Goal: Transaction & Acquisition: Purchase product/service

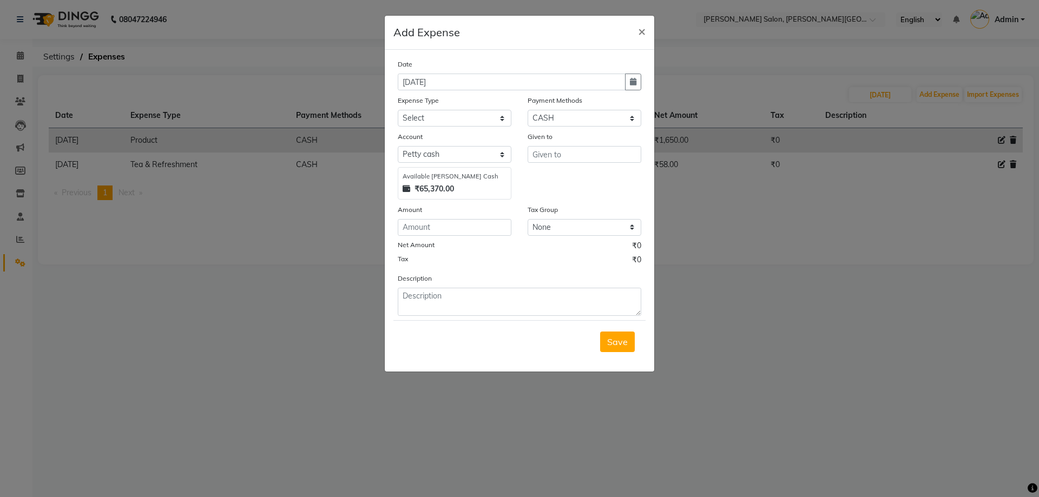
select select "1"
select select "2930"
click at [629, 16] on button "×" at bounding box center [641, 31] width 25 height 30
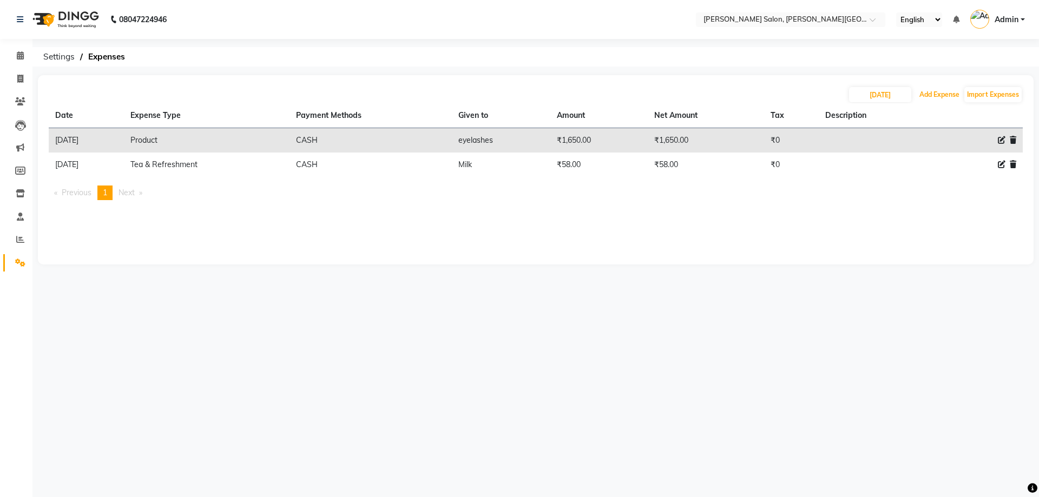
click at [916, 87] on button "Add Expense" at bounding box center [938, 94] width 45 height 15
select select "1"
select select "2930"
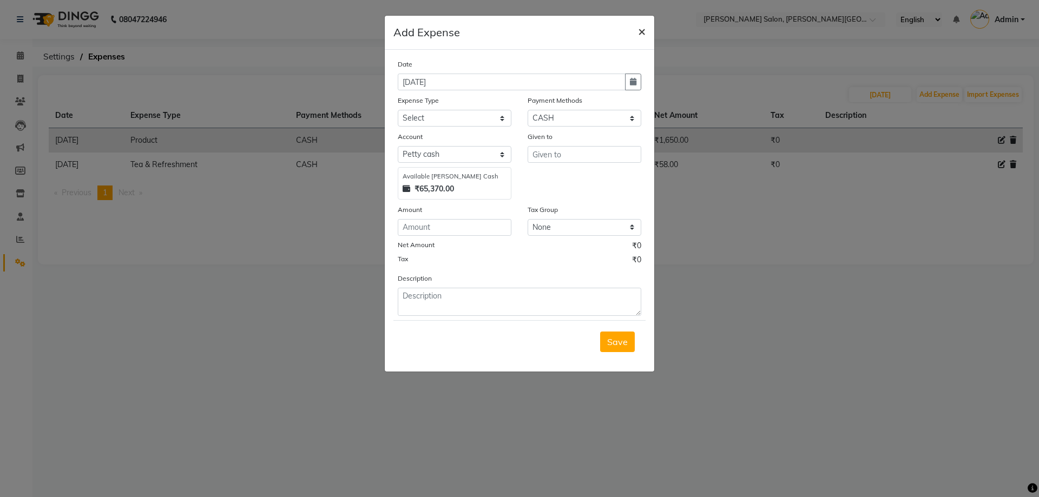
click at [638, 33] on button "×" at bounding box center [641, 31] width 25 height 30
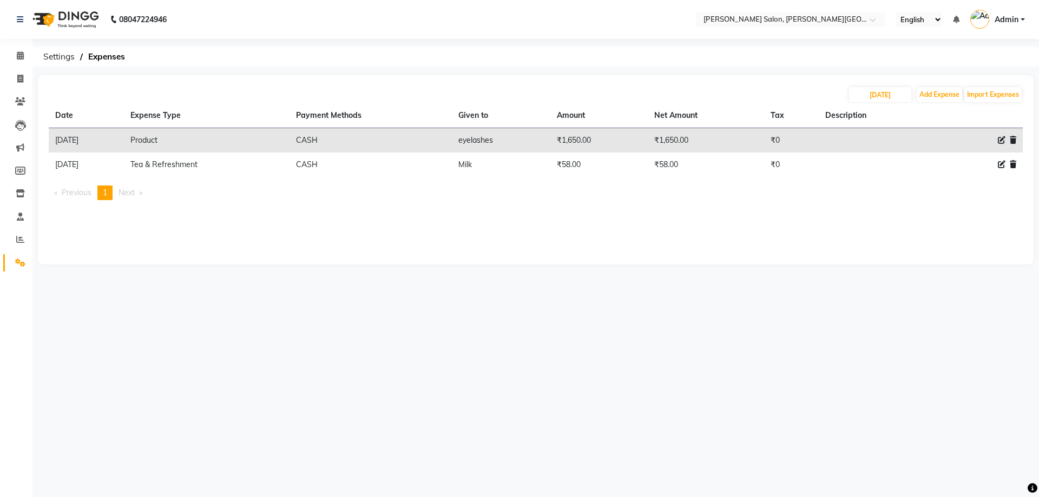
click at [639, 33] on nav "08047224946 Select Location × [PERSON_NAME] Salon, [PERSON_NAME] Road English E…" at bounding box center [519, 19] width 1039 height 39
click at [15, 61] on span at bounding box center [20, 56] width 19 height 12
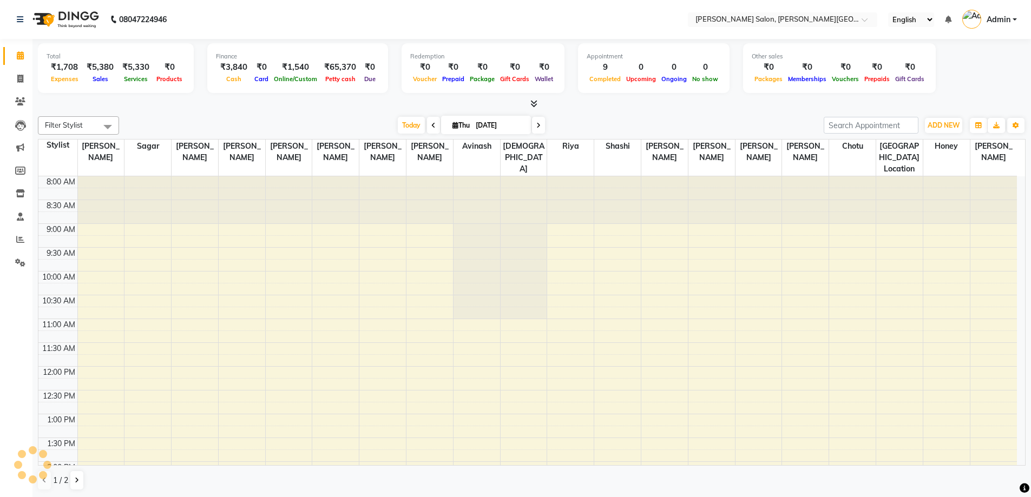
drag, startPoint x: 15, startPoint y: 61, endPoint x: 273, endPoint y: 131, distance: 267.8
click at [273, 131] on div "[DATE] [DATE]" at bounding box center [471, 125] width 694 height 16
click at [18, 78] on icon at bounding box center [20, 79] width 6 height 8
select select "service"
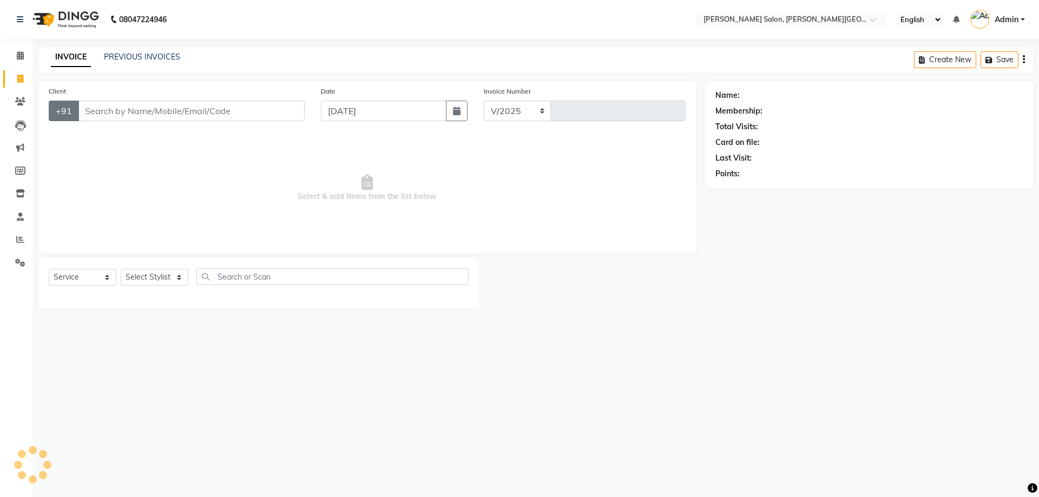
select select "4122"
type input "2751"
click at [161, 109] on input "Client" at bounding box center [191, 111] width 227 height 21
type input "9305053399"
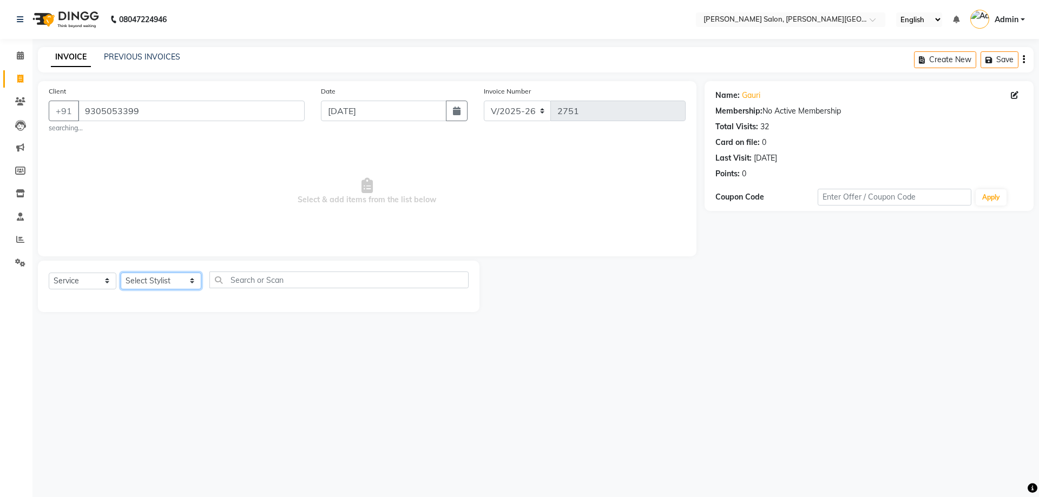
click at [179, 281] on select "Select Stylist [PERSON_NAME] [PERSON_NAME] [PERSON_NAME] [PERSON_NAME] [PERSON_…" at bounding box center [161, 281] width 81 height 17
select select "24171"
click at [121, 273] on select "Select Stylist [PERSON_NAME] [PERSON_NAME] [PERSON_NAME] [PERSON_NAME] [PERSON_…" at bounding box center [161, 281] width 81 height 17
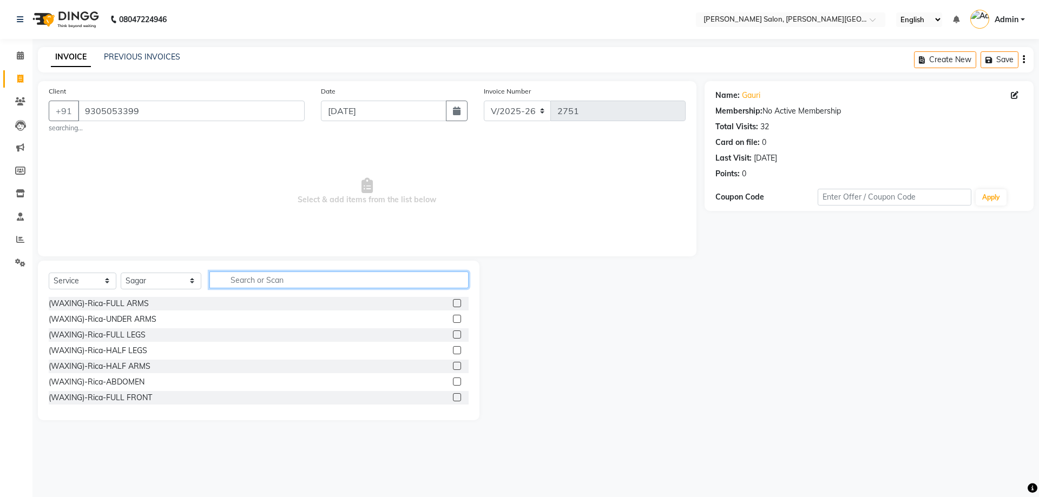
click at [228, 279] on input "text" at bounding box center [339, 280] width 260 height 17
type input "wash"
click at [453, 320] on label at bounding box center [457, 319] width 8 height 8
click at [453, 320] on input "checkbox" at bounding box center [456, 319] width 7 height 7
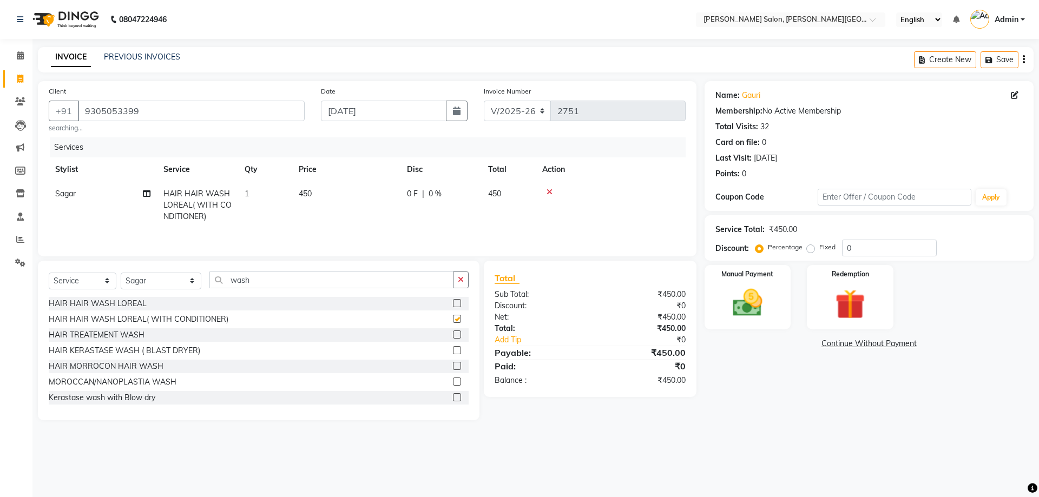
checkbox input "false"
drag, startPoint x: 222, startPoint y: 283, endPoint x: 255, endPoint y: 280, distance: 33.1
click at [299, 289] on div "Select Service Product Membership Package Voucher Prepaid Gift Card Select Styl…" at bounding box center [259, 284] width 420 height 25
drag, startPoint x: 217, startPoint y: 273, endPoint x: 303, endPoint y: 285, distance: 86.4
click at [303, 285] on input "wash" at bounding box center [331, 280] width 245 height 17
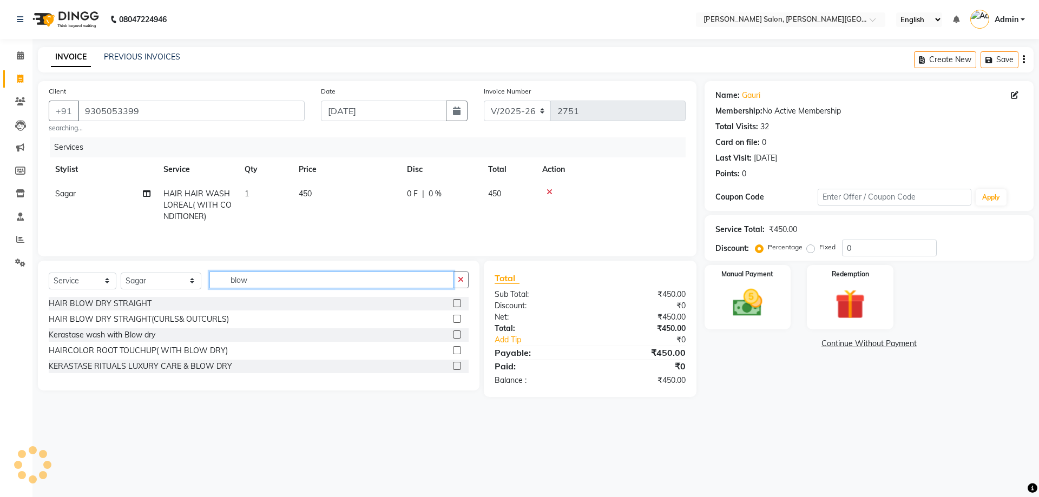
type input "blow"
click at [457, 319] on label at bounding box center [457, 319] width 8 height 8
click at [457, 319] on input "checkbox" at bounding box center [456, 319] width 7 height 7
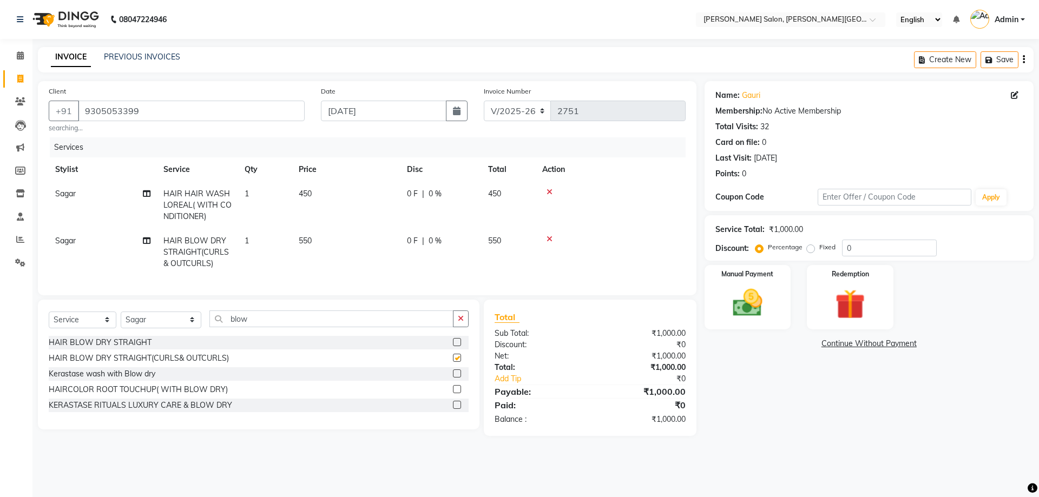
checkbox input "false"
click at [179, 328] on select "Select Stylist [PERSON_NAME] [PERSON_NAME] [PERSON_NAME] [PERSON_NAME] [PERSON_…" at bounding box center [161, 320] width 81 height 17
select select "59121"
click at [121, 319] on select "Select Stylist [PERSON_NAME] [PERSON_NAME] [PERSON_NAME] [PERSON_NAME] [PERSON_…" at bounding box center [161, 320] width 81 height 17
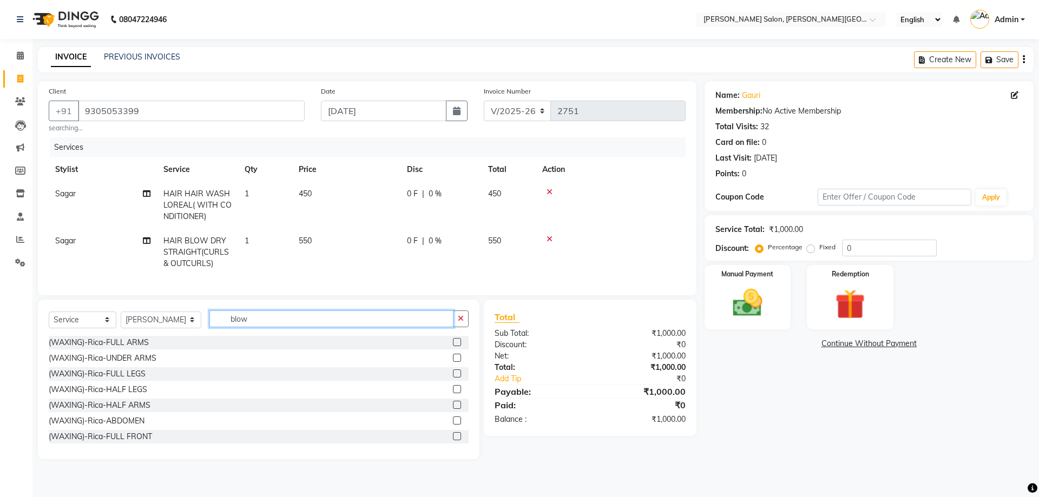
drag, startPoint x: 217, startPoint y: 324, endPoint x: 302, endPoint y: 340, distance: 87.0
click at [337, 336] on div "Select Service Product Membership Package Voucher Prepaid Gift Card Select Styl…" at bounding box center [259, 323] width 420 height 25
type input "th"
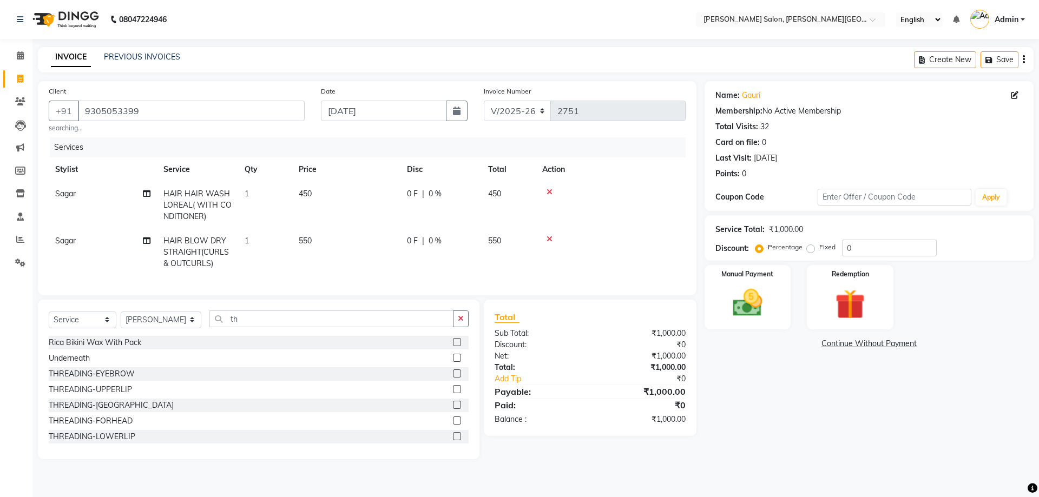
click at [453, 378] on label at bounding box center [457, 373] width 8 height 8
click at [453, 378] on input "checkbox" at bounding box center [456, 374] width 7 height 7
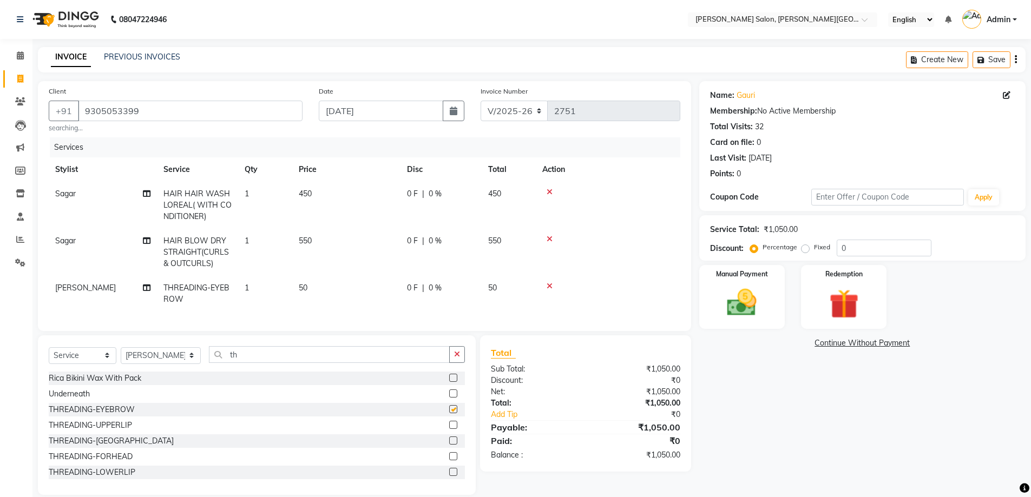
checkbox input "false"
click at [449, 429] on label at bounding box center [453, 425] width 8 height 8
click at [449, 429] on input "checkbox" at bounding box center [452, 425] width 7 height 7
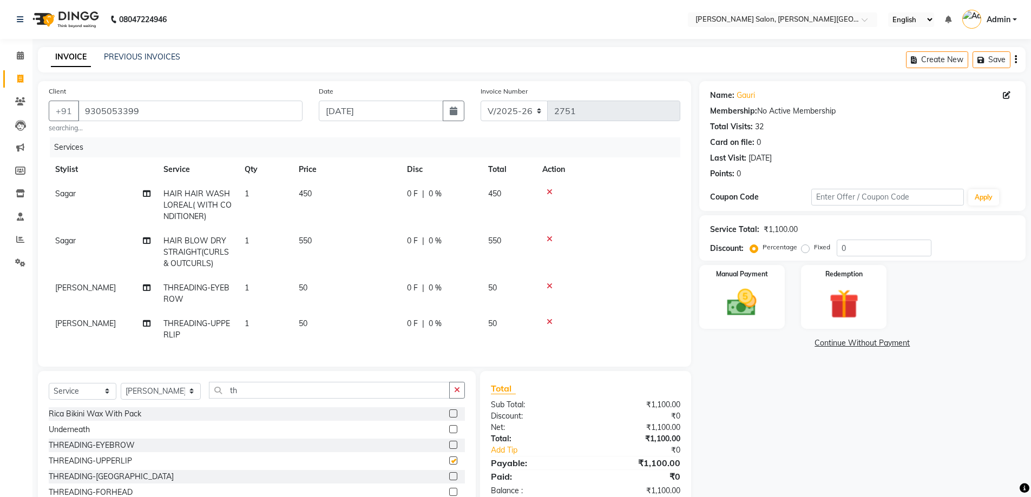
checkbox input "false"
drag, startPoint x: 854, startPoint y: 248, endPoint x: 816, endPoint y: 282, distance: 50.9
click at [828, 249] on div "Percentage Fixed 0" at bounding box center [841, 248] width 179 height 17
type input "20"
click at [741, 308] on img at bounding box center [742, 302] width 50 height 35
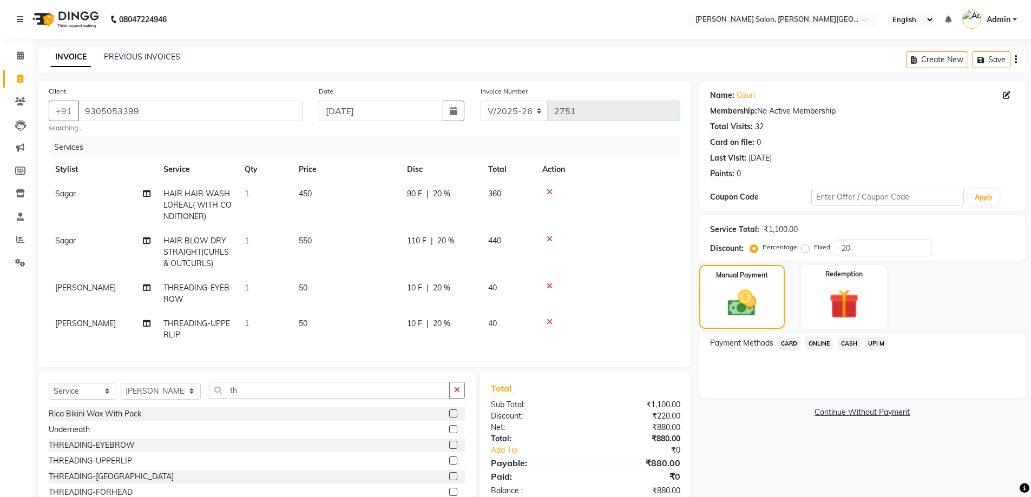
click at [869, 344] on span "UPI M" at bounding box center [875, 344] width 23 height 12
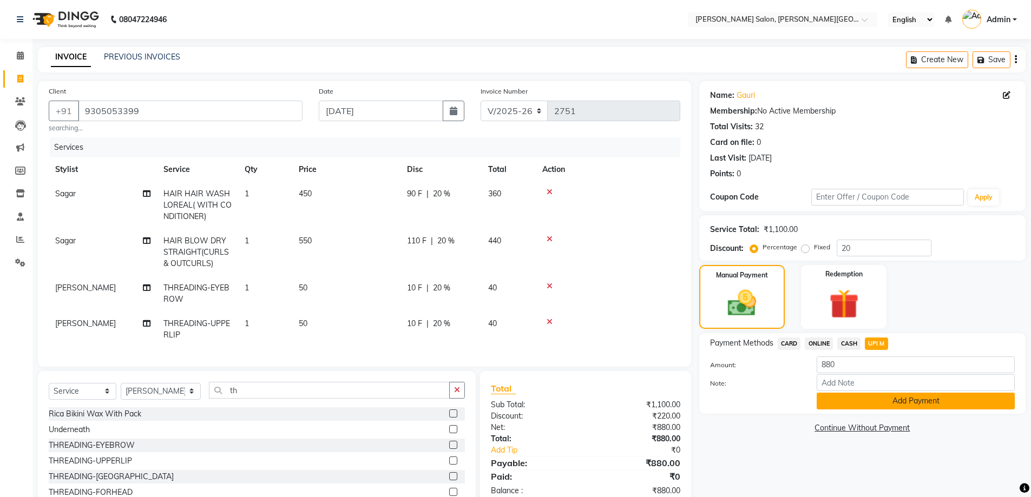
click at [913, 402] on button "Add Payment" at bounding box center [915, 401] width 198 height 17
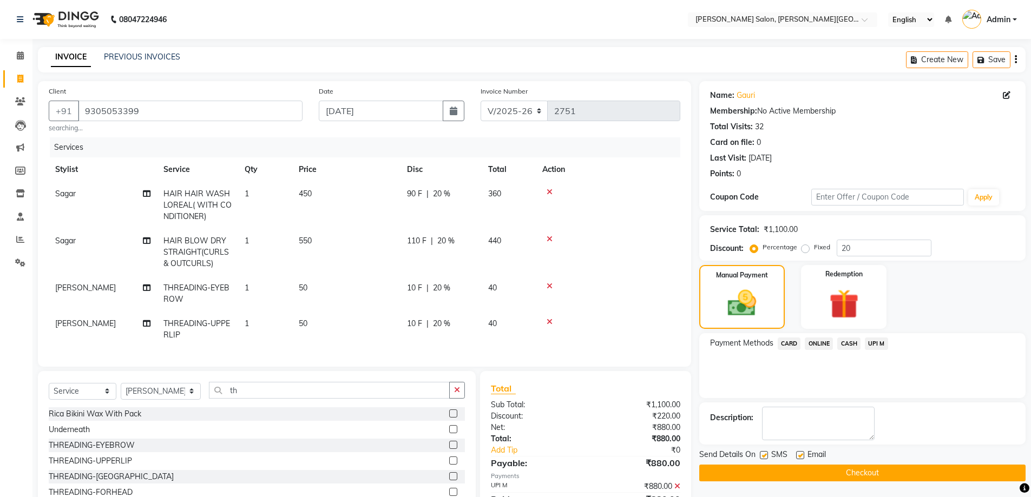
click at [877, 472] on button "Checkout" at bounding box center [862, 473] width 326 height 17
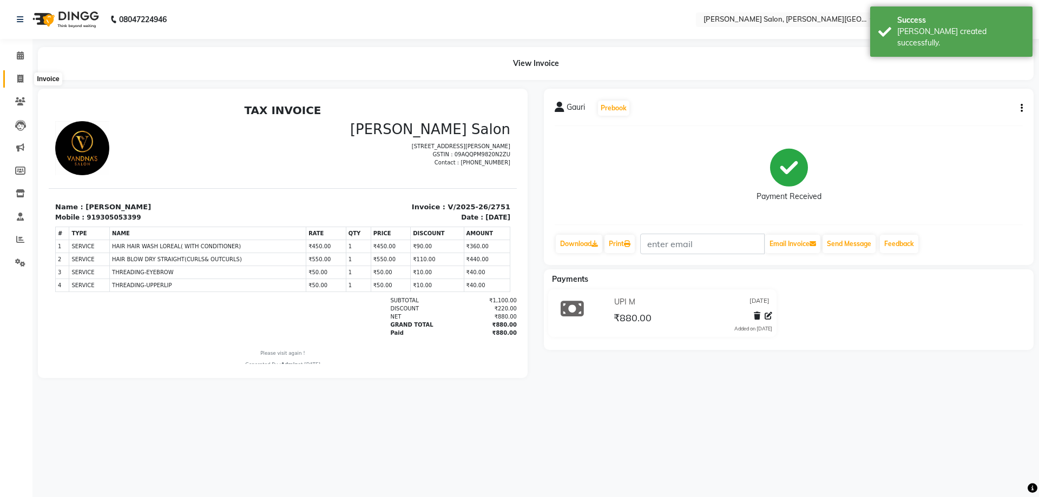
click at [17, 78] on icon at bounding box center [20, 79] width 6 height 8
select select "service"
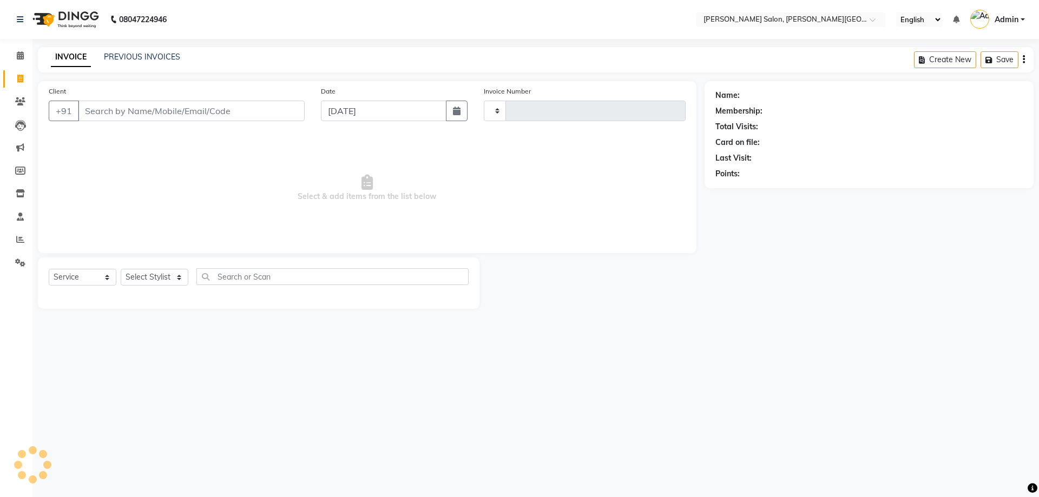
drag, startPoint x: 374, startPoint y: 518, endPoint x: 407, endPoint y: 518, distance: 32.5
click at [407, 497] on html "08047224946 Select Location × [PERSON_NAME] Salon, [PERSON_NAME] Road English E…" at bounding box center [519, 248] width 1039 height 497
select select "4122"
type input "2752"
click at [121, 111] on input "Client" at bounding box center [191, 111] width 227 height 21
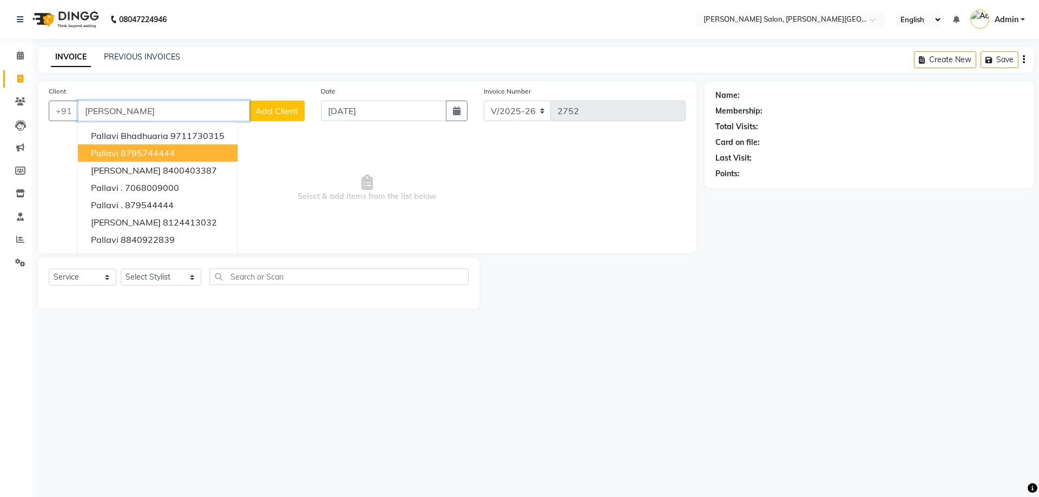
click at [189, 145] on button "Pallavi 8795744444" at bounding box center [158, 152] width 160 height 17
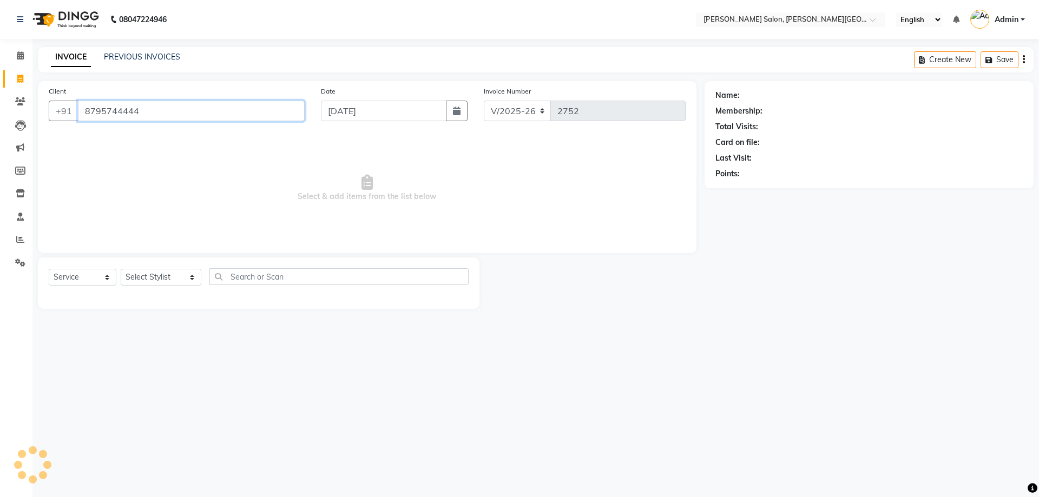
type input "8795744444"
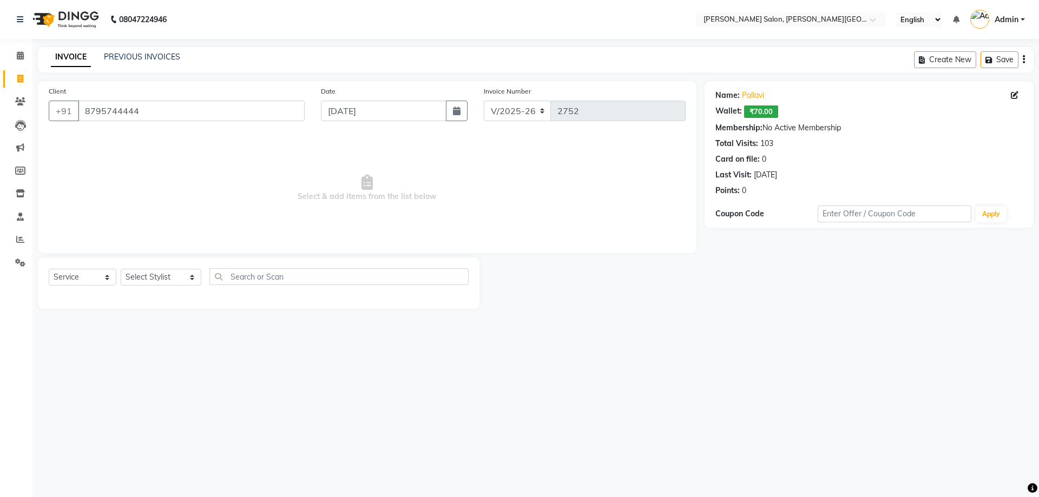
drag, startPoint x: 786, startPoint y: 174, endPoint x: 753, endPoint y: 175, distance: 33.0
click at [753, 175] on div "Last Visit: [DATE]" at bounding box center [868, 174] width 307 height 11
click at [809, 167] on div "Name: Pallavi Wallet: ₹70.00 Membership: No Active Membership Total Visits: 103…" at bounding box center [868, 140] width 307 height 111
drag, startPoint x: 774, startPoint y: 89, endPoint x: 769, endPoint y: 278, distance: 188.9
click at [769, 278] on div "Name: [PERSON_NAME]: ₹70.00 Membership: No Active Membership Total Visits: 103 …" at bounding box center [872, 195] width 337 height 228
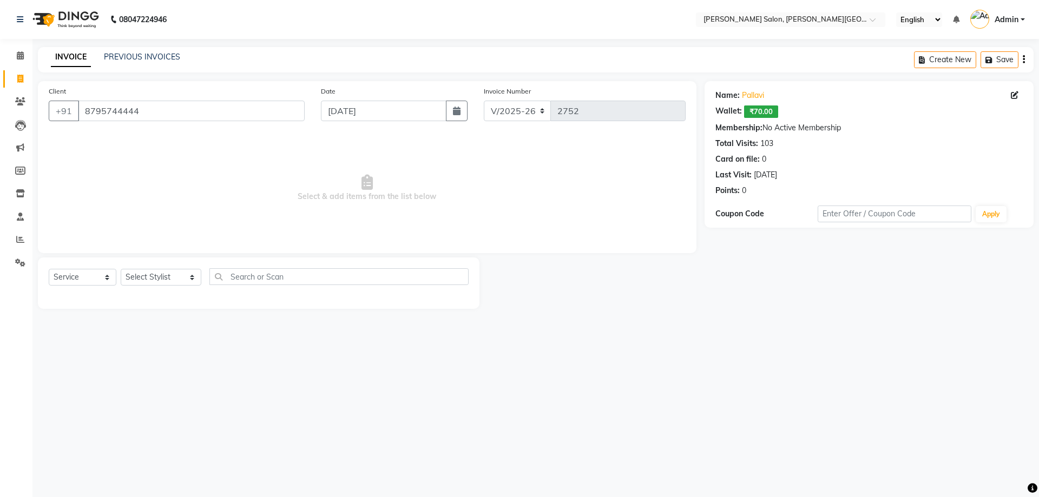
click at [774, 371] on div "08047224946 Select Location × [PERSON_NAME] Salon, [PERSON_NAME] Road English E…" at bounding box center [519, 248] width 1039 height 497
drag, startPoint x: 151, startPoint y: 103, endPoint x: 37, endPoint y: 156, distance: 125.1
click at [0, 138] on app-home "08047224946 Select Location × [PERSON_NAME] Salon, [PERSON_NAME] Road English E…" at bounding box center [519, 162] width 1039 height 325
click at [145, 278] on select "Select Stylist [PERSON_NAME] [PERSON_NAME] [PERSON_NAME] [PERSON_NAME] [PERSON_…" at bounding box center [161, 277] width 81 height 17
select select "24171"
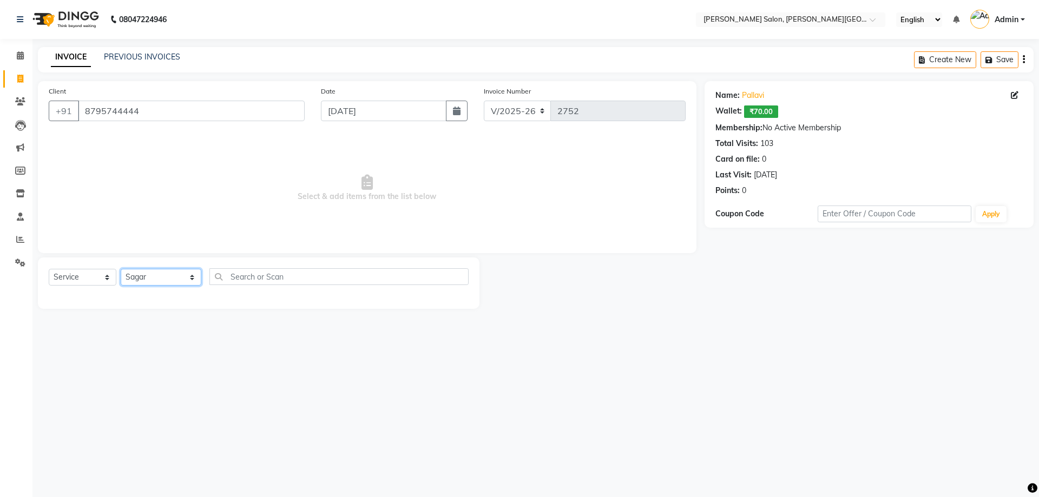
click at [121, 269] on select "Select Stylist [PERSON_NAME] [PERSON_NAME] [PERSON_NAME] [PERSON_NAME] [PERSON_…" at bounding box center [161, 277] width 81 height 17
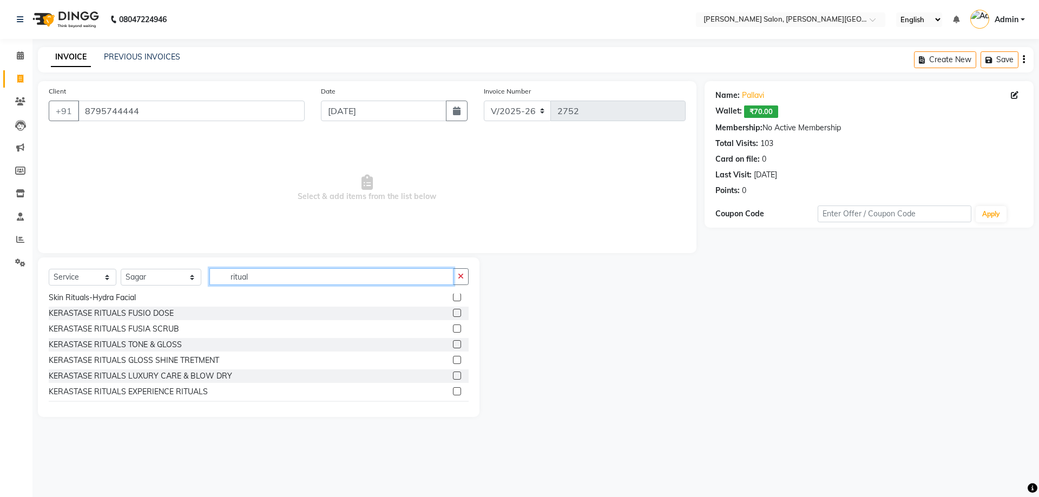
scroll to position [441, 0]
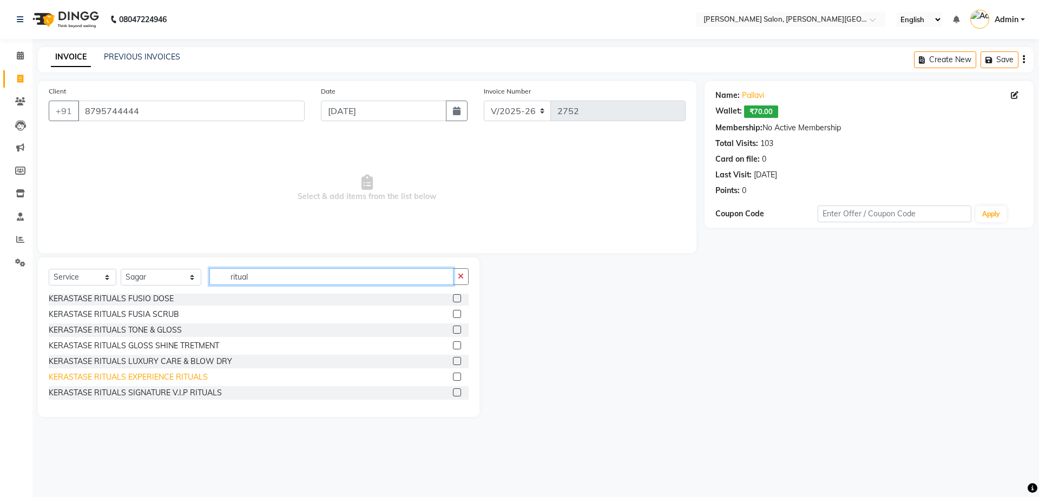
type input "ritual"
click at [162, 374] on div "KERASTASE RITUALS EXPERIENCE RITUALS" at bounding box center [128, 377] width 159 height 11
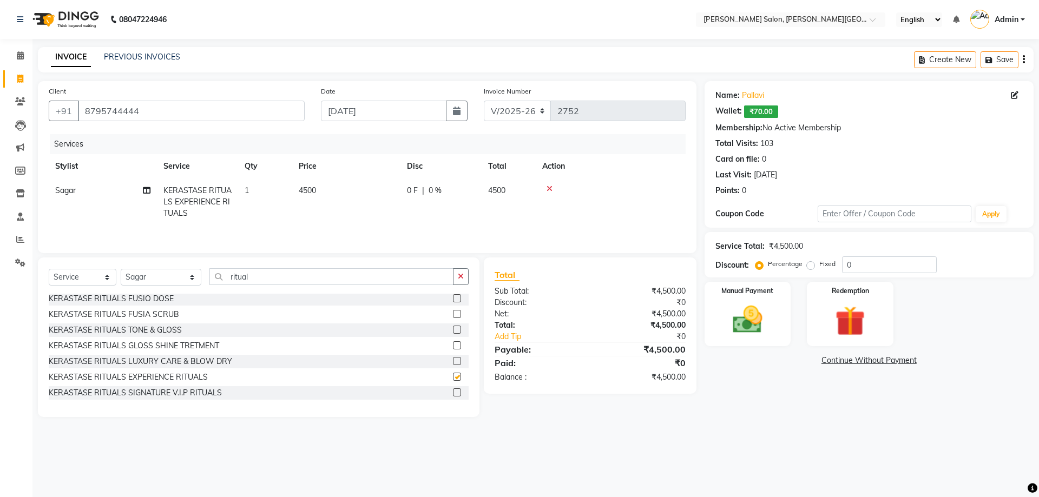
checkbox input "false"
drag, startPoint x: 871, startPoint y: 264, endPoint x: 701, endPoint y: 232, distance: 174.0
click at [737, 251] on div "Service Total: ₹4,500.00 Discount: Percentage Fixed 0" at bounding box center [868, 254] width 307 height 37
type input "20"
click at [737, 297] on div "Manual Payment" at bounding box center [747, 314] width 90 height 67
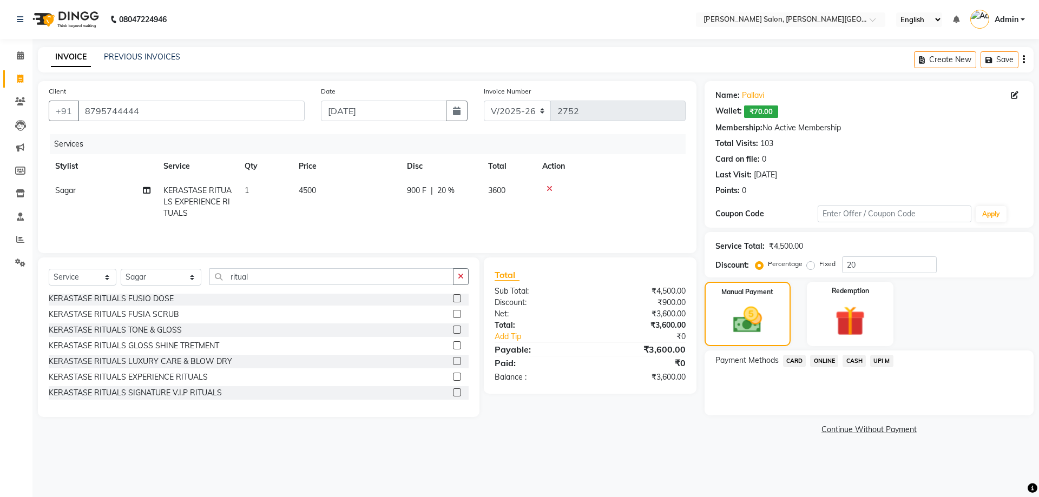
click at [854, 357] on span "CASH" at bounding box center [853, 361] width 23 height 12
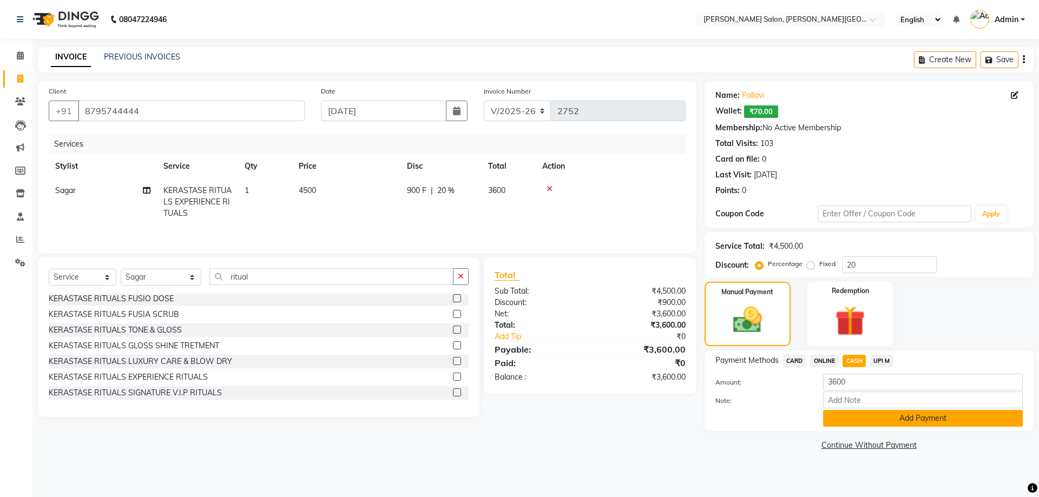
click at [898, 419] on button "Add Payment" at bounding box center [923, 418] width 200 height 17
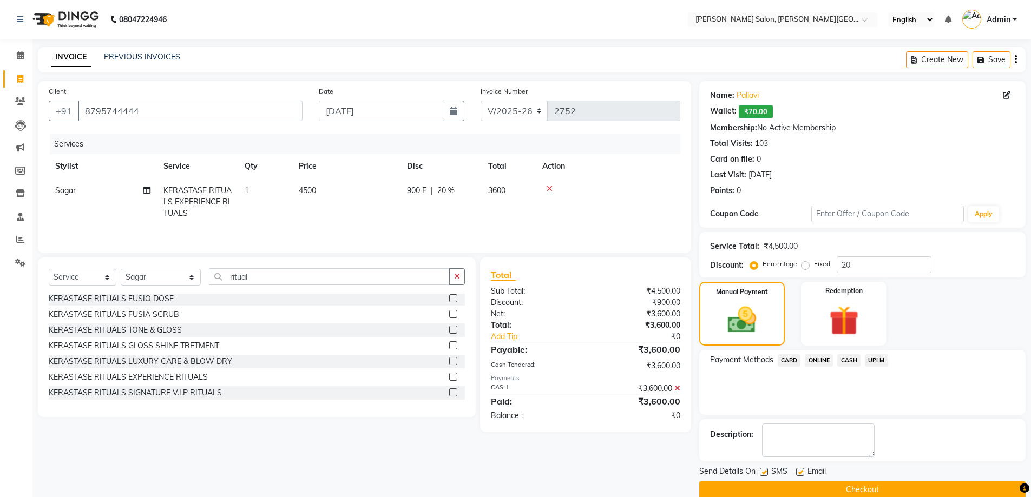
click at [871, 484] on button "Checkout" at bounding box center [862, 489] width 326 height 17
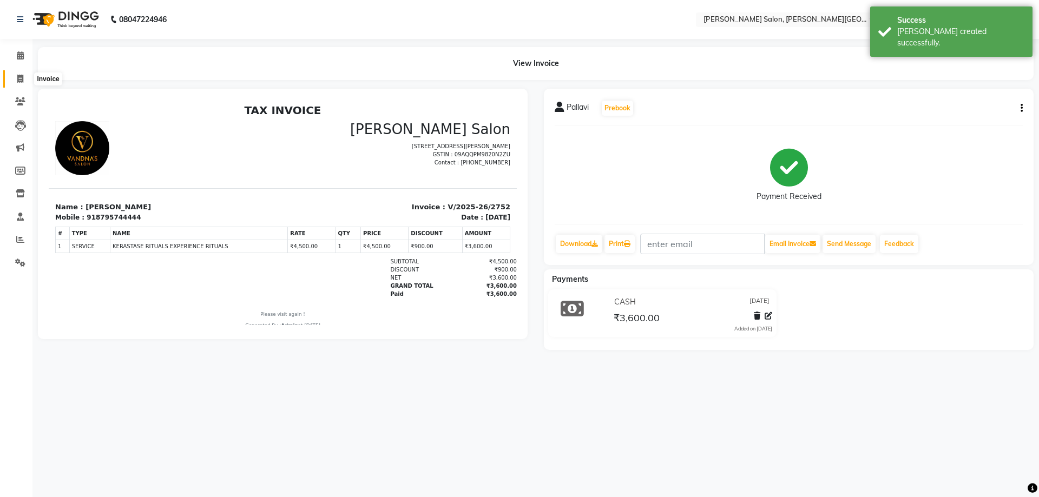
click at [17, 82] on icon at bounding box center [20, 79] width 6 height 8
select select "service"
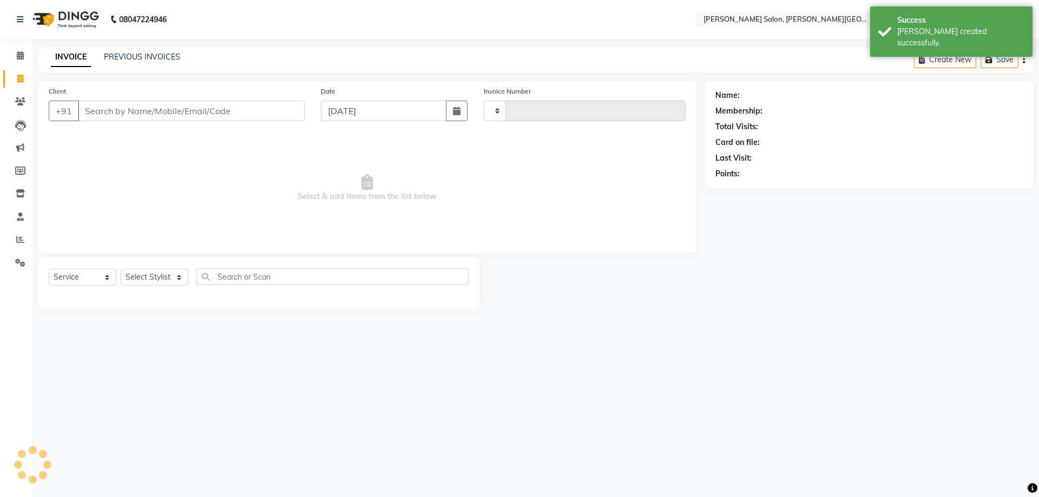
type input "2753"
select select "4122"
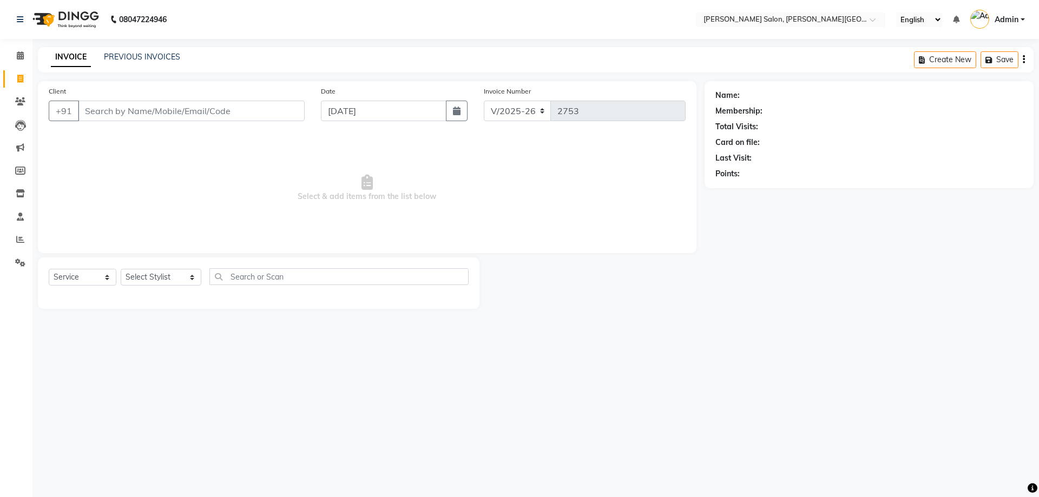
click at [407, 190] on span "Select & add items from the list below" at bounding box center [367, 188] width 637 height 108
click at [133, 56] on link "PREVIOUS INVOICES" at bounding box center [142, 57] width 76 height 10
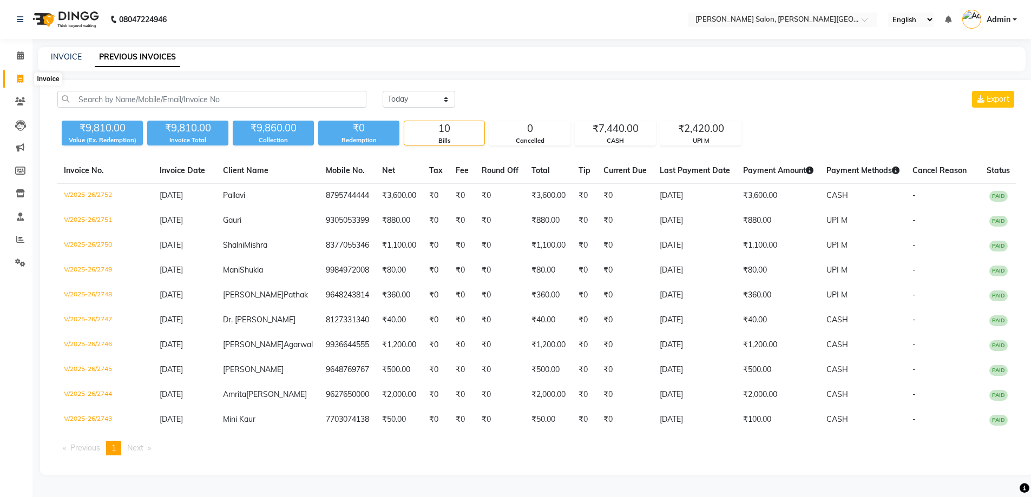
click at [13, 74] on span at bounding box center [20, 79] width 19 height 12
select select "service"
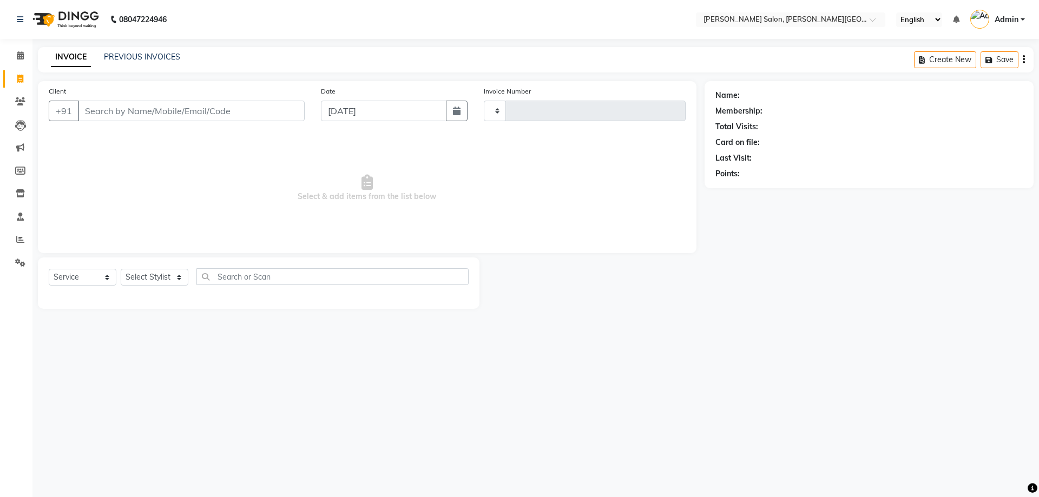
type input "2753"
select select "4122"
click at [161, 57] on link "PREVIOUS INVOICES" at bounding box center [142, 57] width 76 height 10
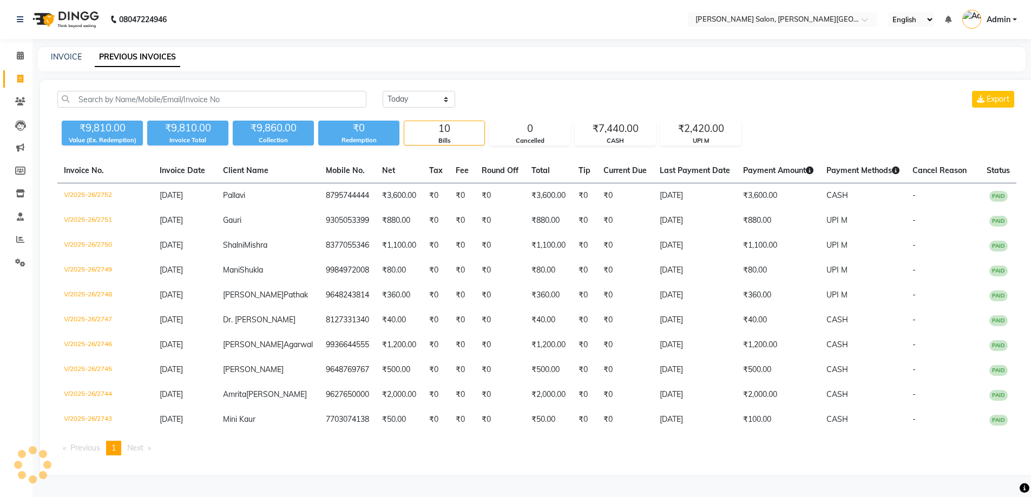
click at [24, 76] on span at bounding box center [20, 79] width 19 height 12
select select "4122"
select select "service"
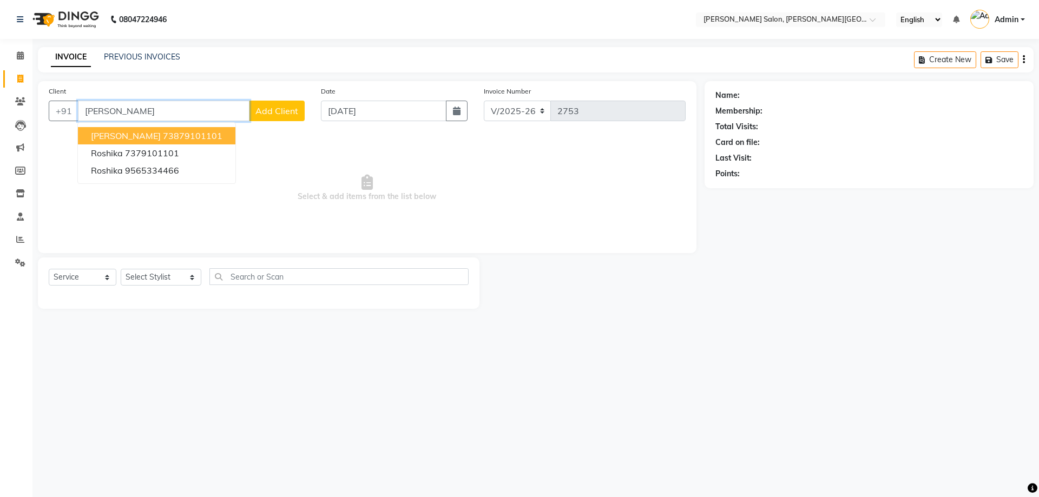
click at [188, 134] on ngb-highlight "73879101101" at bounding box center [193, 135] width 60 height 11
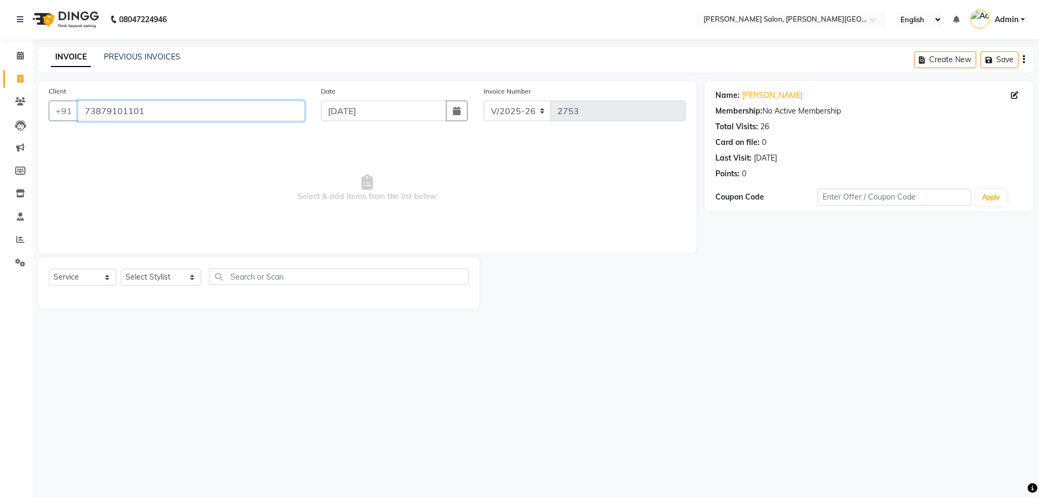
drag, startPoint x: 148, startPoint y: 117, endPoint x: 37, endPoint y: 184, distance: 129.8
click at [45, 168] on div "Client [PHONE_NUMBER] Date [DATE] Invoice Number V/2025 V/[PHONE_NUMBER] Select…" at bounding box center [367, 167] width 658 height 172
click at [781, 103] on div "Name: [PERSON_NAME] Membership: No Active Membership Total Visits: 26 Card on f…" at bounding box center [868, 132] width 307 height 94
click at [775, 96] on link "[PERSON_NAME]" at bounding box center [772, 95] width 61 height 11
drag, startPoint x: 178, startPoint y: 102, endPoint x: 47, endPoint y: 122, distance: 133.0
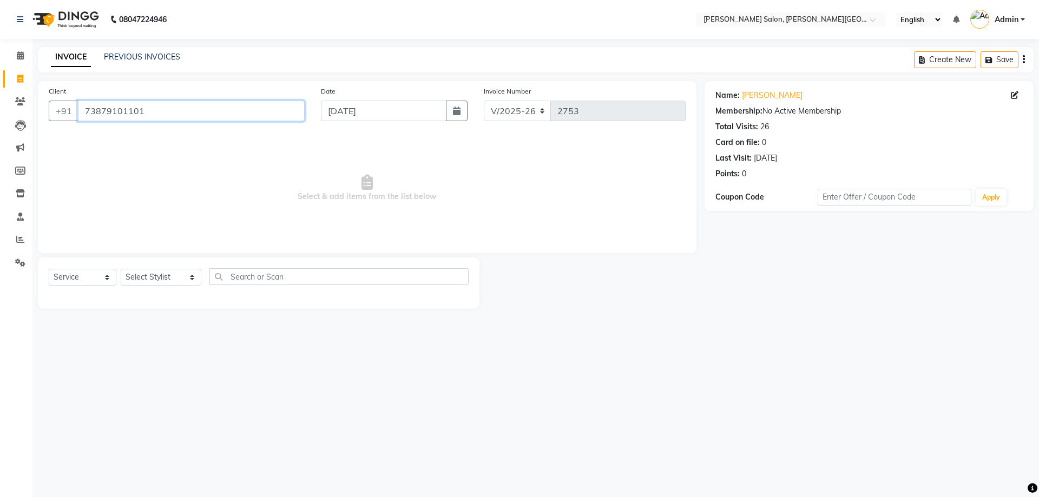
click at [47, 122] on div "Client [PHONE_NUMBER]" at bounding box center [177, 107] width 272 height 44
drag, startPoint x: 573, startPoint y: 518, endPoint x: 170, endPoint y: 435, distance: 411.4
click at [314, 497] on html "08047224946 Select Location × [PERSON_NAME] Salon, [PERSON_NAME] Road English E…" at bounding box center [519, 248] width 1039 height 497
drag, startPoint x: 146, startPoint y: 112, endPoint x: 65, endPoint y: 101, distance: 80.9
click at [65, 101] on div "[PHONE_NUMBER]" at bounding box center [177, 111] width 256 height 21
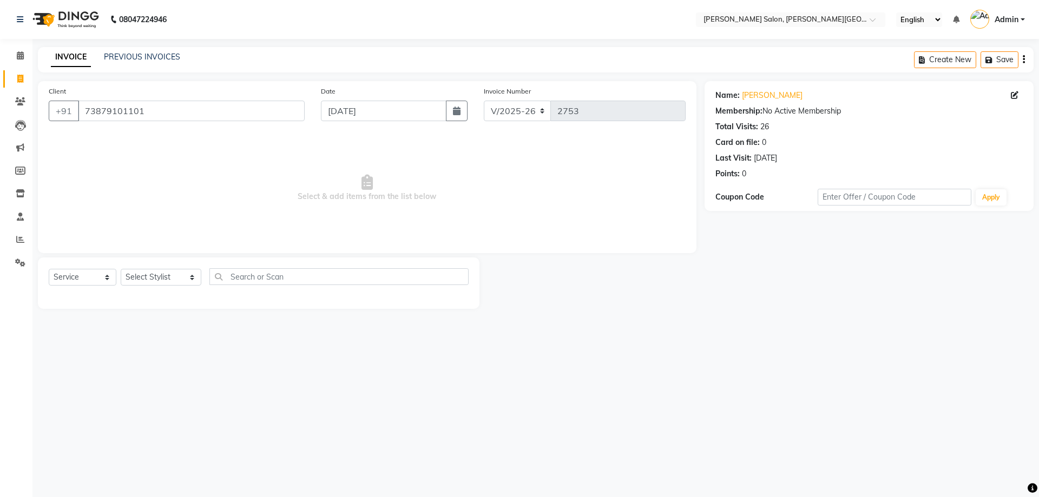
click at [131, 137] on span "Select & add items from the list below" at bounding box center [367, 188] width 637 height 108
click at [148, 109] on input "73879101101" at bounding box center [191, 111] width 227 height 21
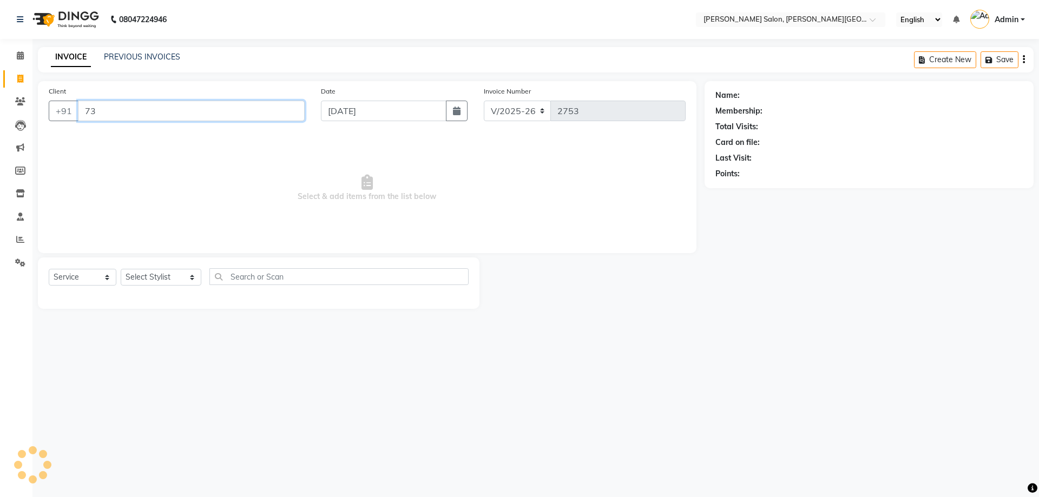
type input "7"
paste input "7379101101"
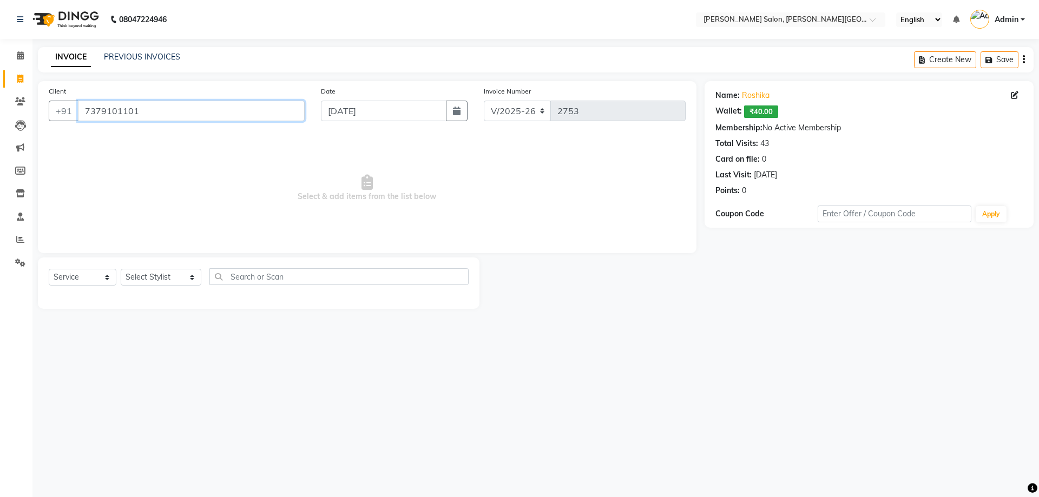
click at [175, 108] on input "7379101101" at bounding box center [191, 111] width 227 height 21
drag, startPoint x: 143, startPoint y: 111, endPoint x: 84, endPoint y: 103, distance: 60.1
click at [84, 103] on input "7379101101" at bounding box center [191, 111] width 227 height 21
click at [151, 119] on input "7379101101" at bounding box center [191, 111] width 227 height 21
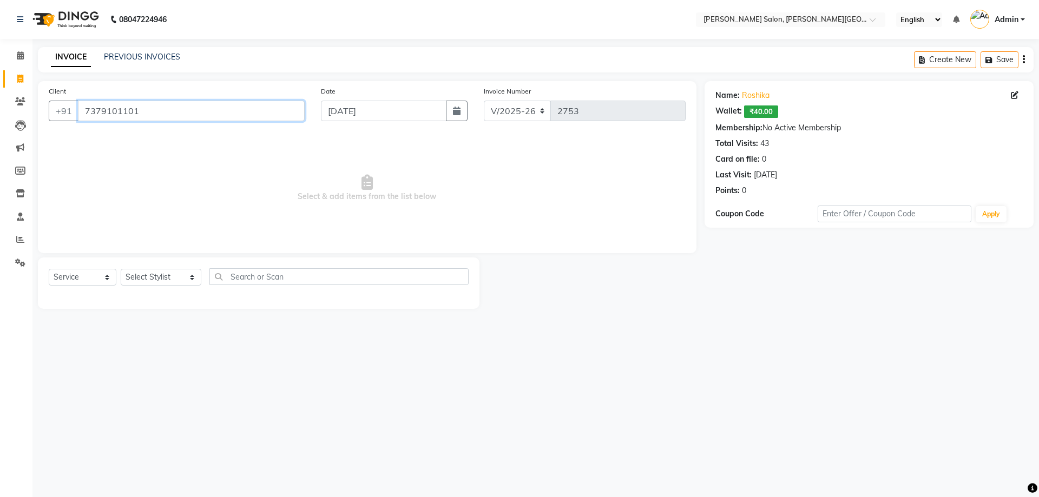
drag, startPoint x: 162, startPoint y: 113, endPoint x: 74, endPoint y: 193, distance: 119.1
click at [74, 193] on div "Client [PHONE_NUMBER] Date [DATE] Invoice Number V/2025 V/[PHONE_NUMBER] Select…" at bounding box center [367, 167] width 658 height 172
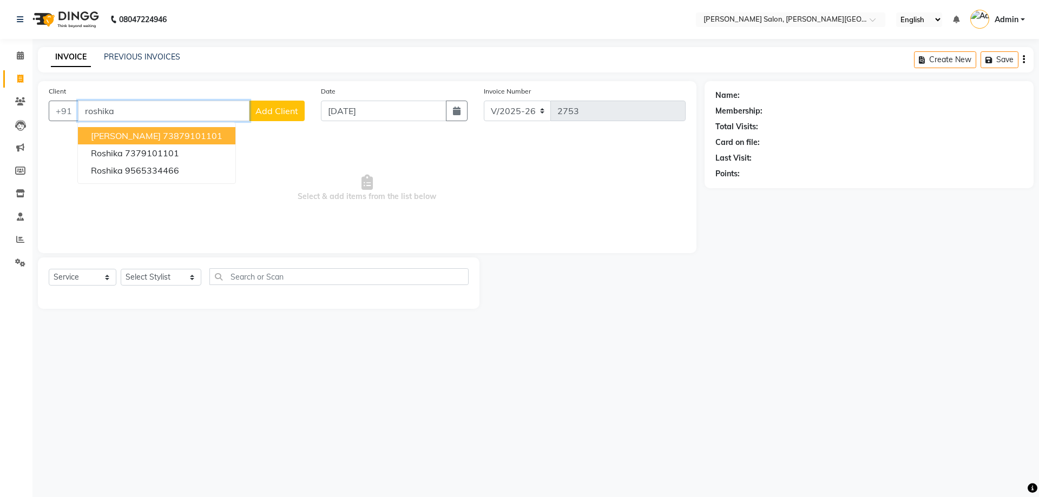
click at [193, 138] on ngb-highlight "73879101101" at bounding box center [193, 135] width 60 height 11
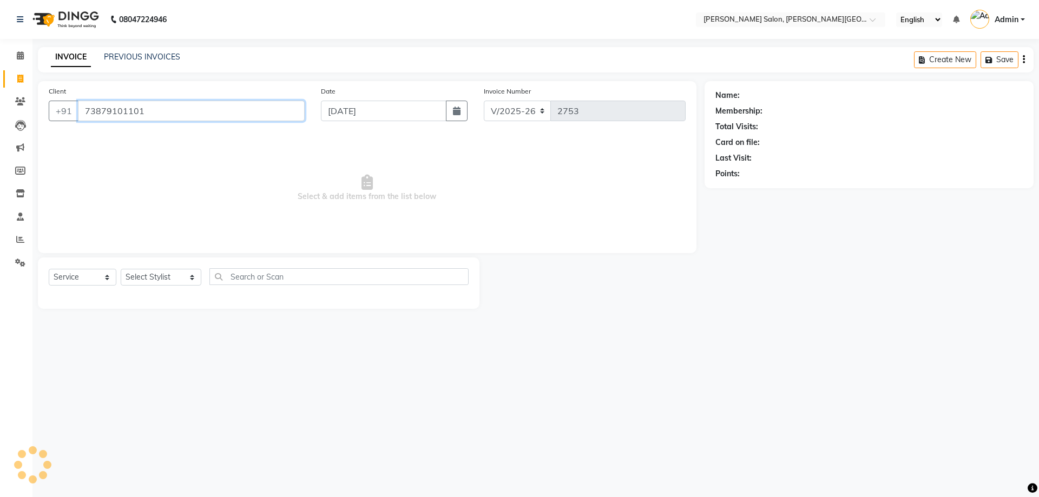
type input "73879101101"
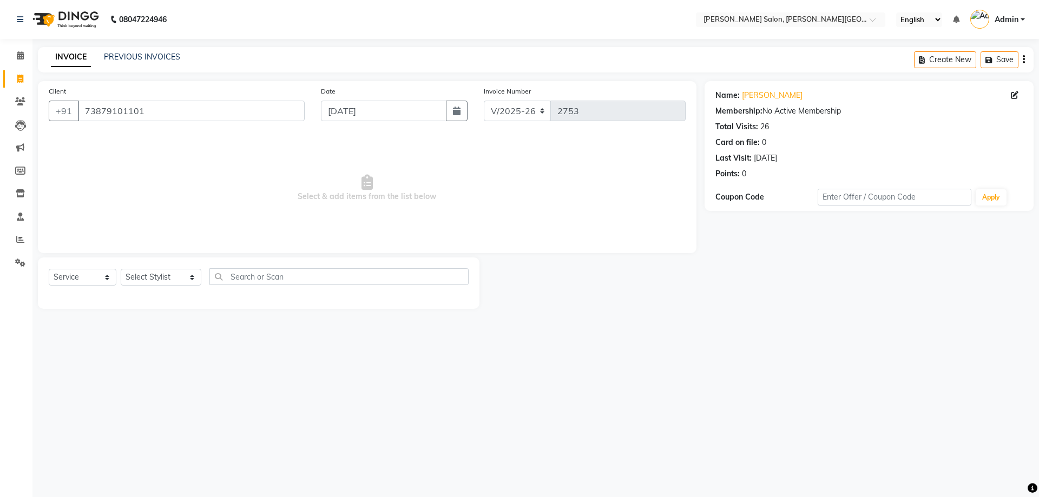
drag, startPoint x: 800, startPoint y: 160, endPoint x: 753, endPoint y: 162, distance: 46.6
click at [753, 162] on div "Last Visit: [DATE]" at bounding box center [868, 158] width 307 height 11
click at [816, 141] on div "Card on file: 0" at bounding box center [868, 142] width 307 height 11
click at [1018, 95] on icon at bounding box center [1015, 95] width 8 height 8
select select "[DEMOGRAPHIC_DATA]"
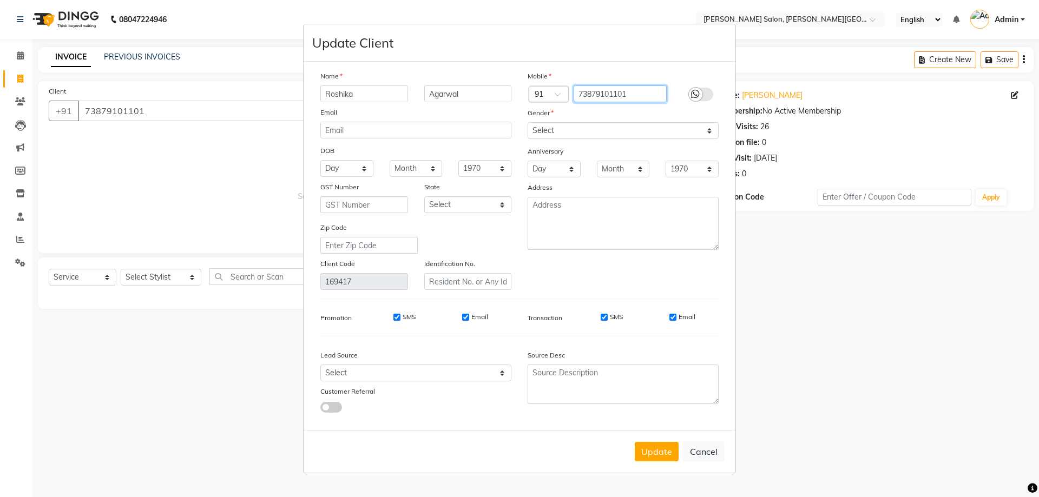
click at [649, 93] on input "73879101101" at bounding box center [620, 93] width 94 height 17
drag, startPoint x: 572, startPoint y: 91, endPoint x: 496, endPoint y: 130, distance: 85.4
click at [470, 107] on div "Name [PERSON_NAME] Email DOB Day 01 02 03 04 05 06 07 08 09 10 11 12 13 14 15 1…" at bounding box center [519, 180] width 414 height 220
paste input "text"
type input "7379101101"
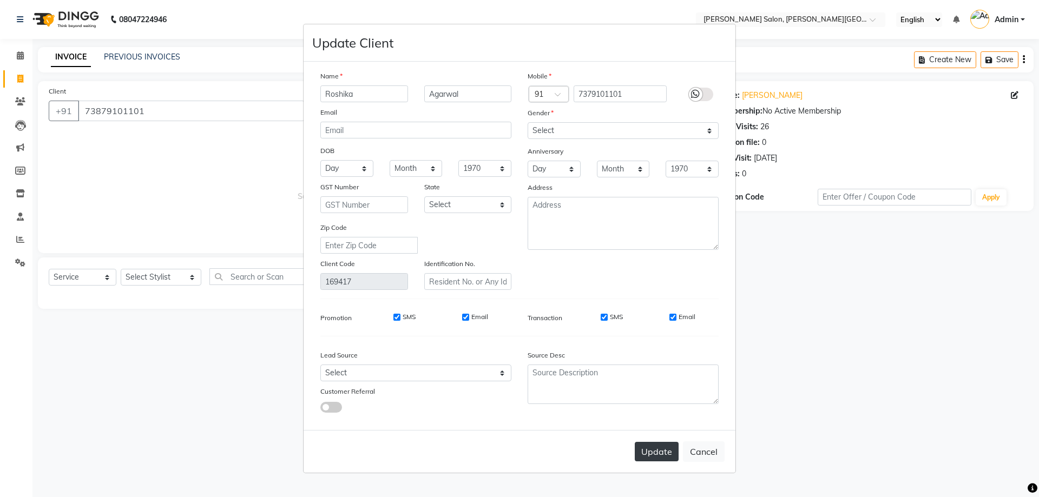
click at [652, 455] on button "Update" at bounding box center [657, 451] width 44 height 19
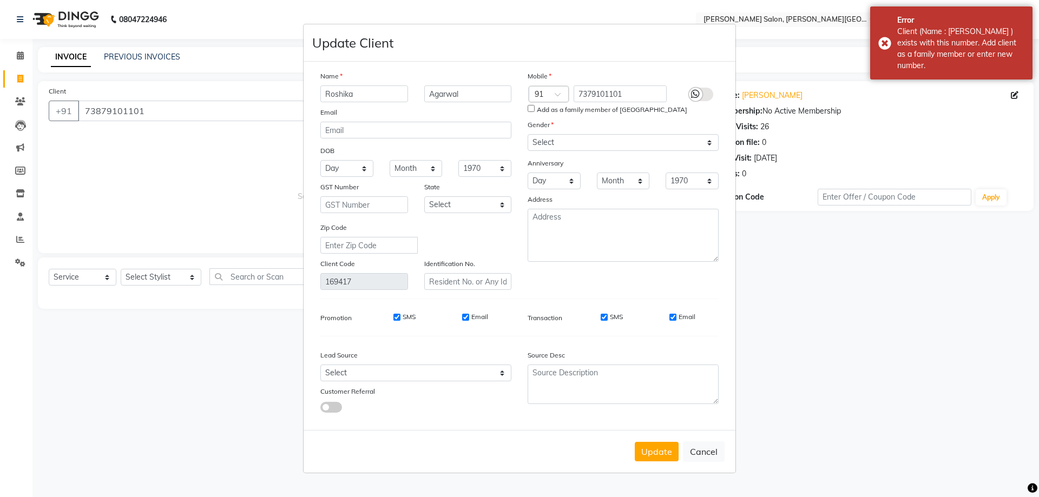
click at [533, 109] on input "Add as a family member of [GEOGRAPHIC_DATA]" at bounding box center [530, 108] width 7 height 7
checkbox input "true"
drag, startPoint x: 665, startPoint y: 452, endPoint x: 655, endPoint y: 452, distance: 10.3
click at [662, 452] on button "Update" at bounding box center [657, 451] width 44 height 19
type input "7379101101"
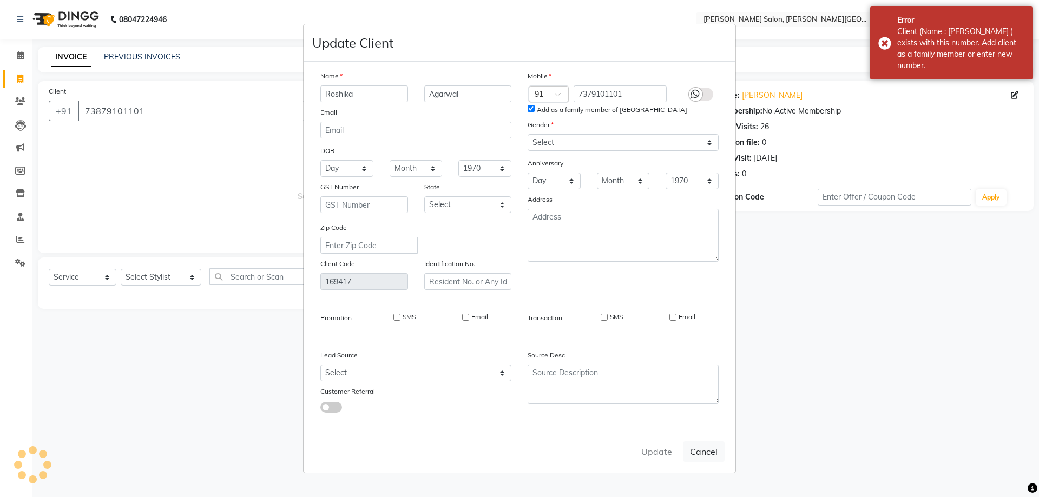
select select
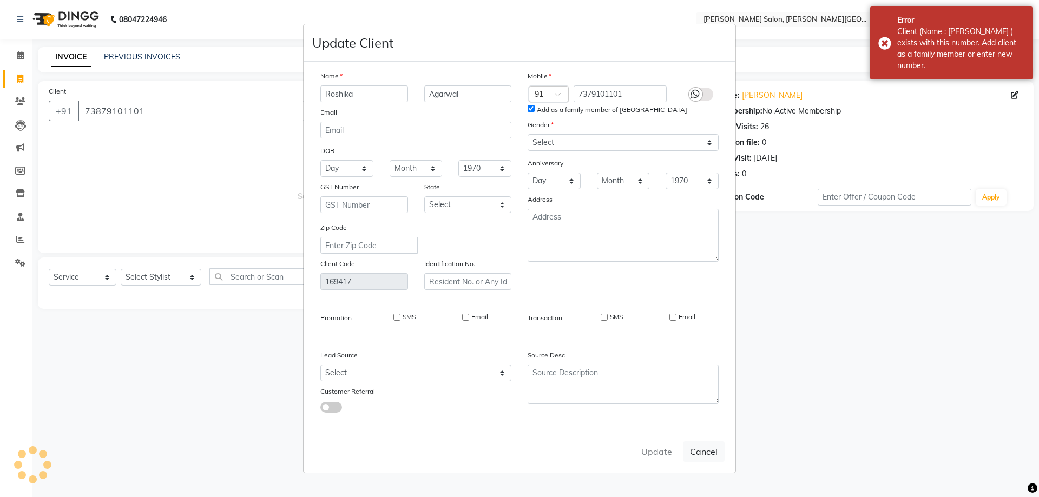
select select
checkbox input "false"
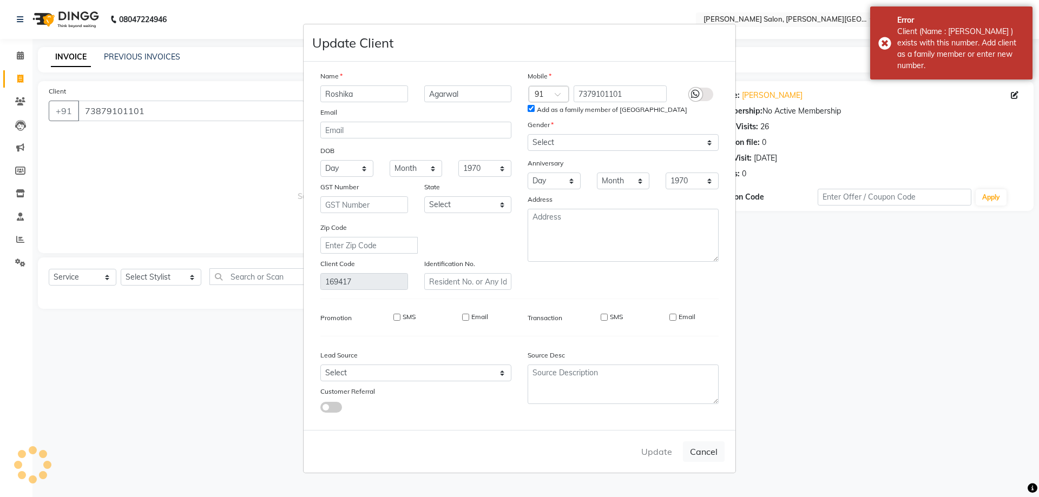
checkbox input "false"
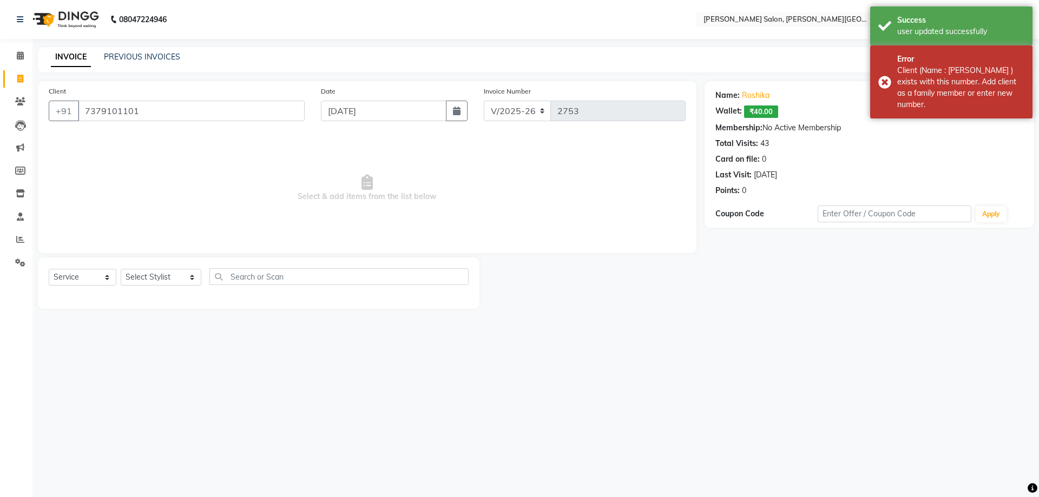
click at [321, 206] on span "Select & add items from the list below" at bounding box center [367, 188] width 637 height 108
drag, startPoint x: 159, startPoint y: 111, endPoint x: 0, endPoint y: 157, distance: 165.2
click at [0, 125] on app-home "08047224946 Select Location × [PERSON_NAME] Salon, [PERSON_NAME] Road English E…" at bounding box center [519, 162] width 1039 height 325
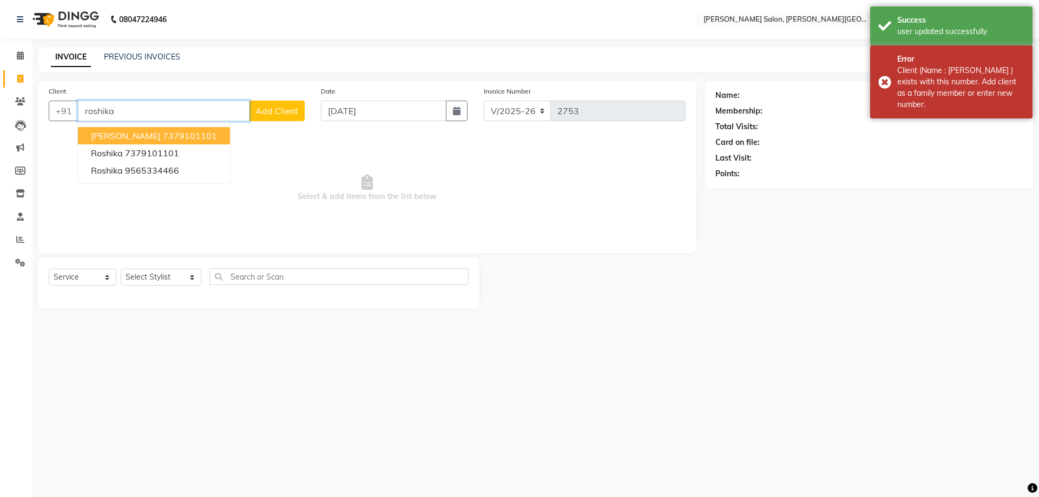
click at [160, 135] on span "[PERSON_NAME]" at bounding box center [126, 135] width 70 height 11
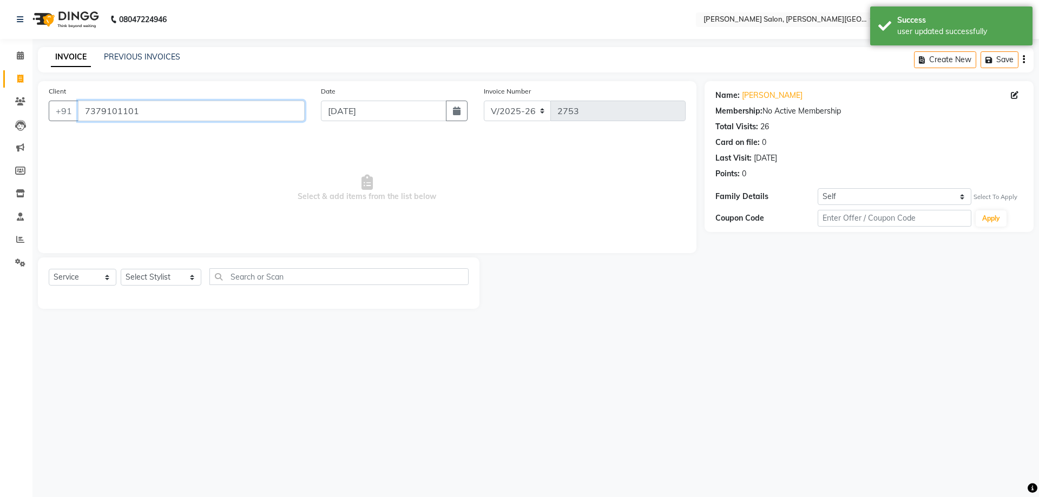
drag, startPoint x: 82, startPoint y: 117, endPoint x: 24, endPoint y: 135, distance: 60.4
click at [24, 135] on app-home "08047224946 Select Location × [PERSON_NAME] Salon, [PERSON_NAME] Road English E…" at bounding box center [519, 162] width 1039 height 325
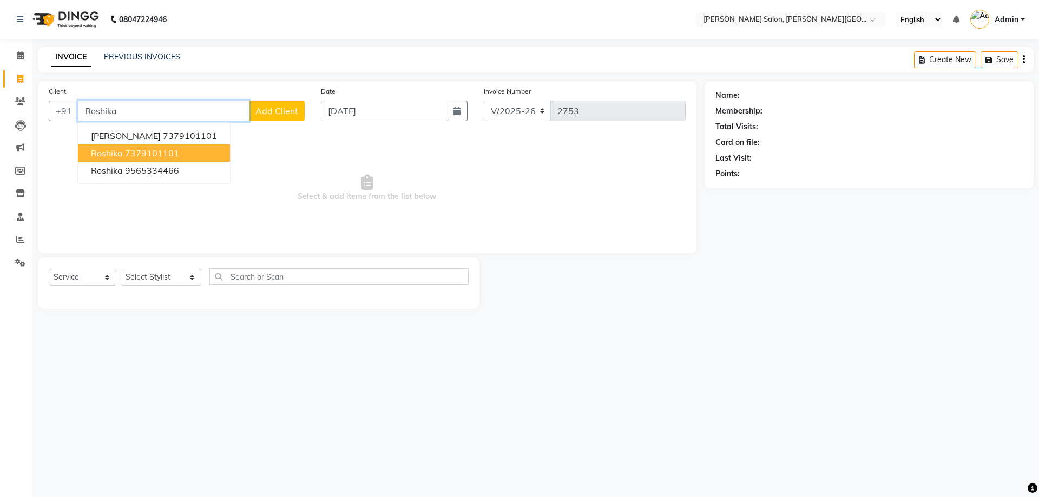
click at [154, 156] on ngb-highlight "7379101101" at bounding box center [152, 153] width 54 height 11
type input "7379101101"
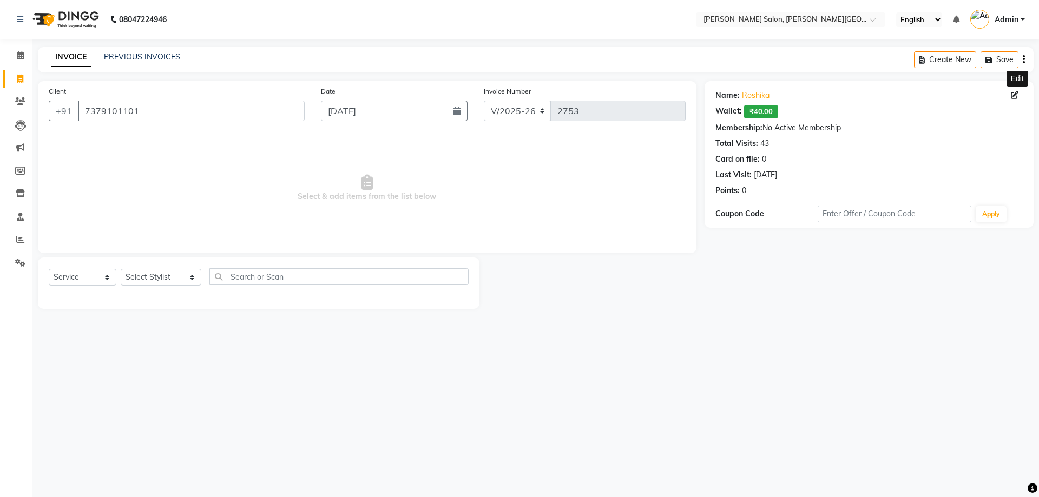
click at [1015, 96] on icon at bounding box center [1015, 95] width 8 height 8
select select "[DEMOGRAPHIC_DATA]"
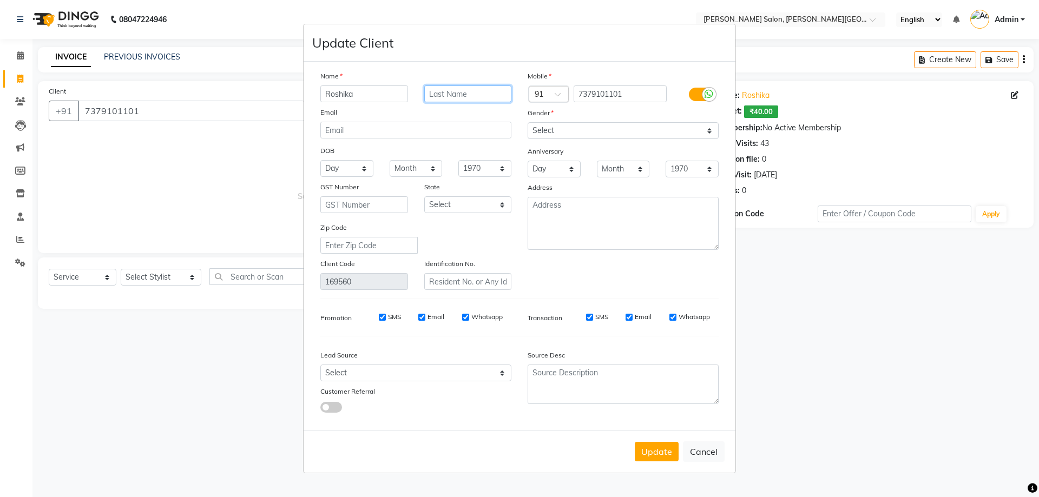
click at [458, 96] on input "text" at bounding box center [468, 93] width 88 height 17
type input "Agarwal"
click at [676, 448] on button "Update" at bounding box center [657, 451] width 44 height 19
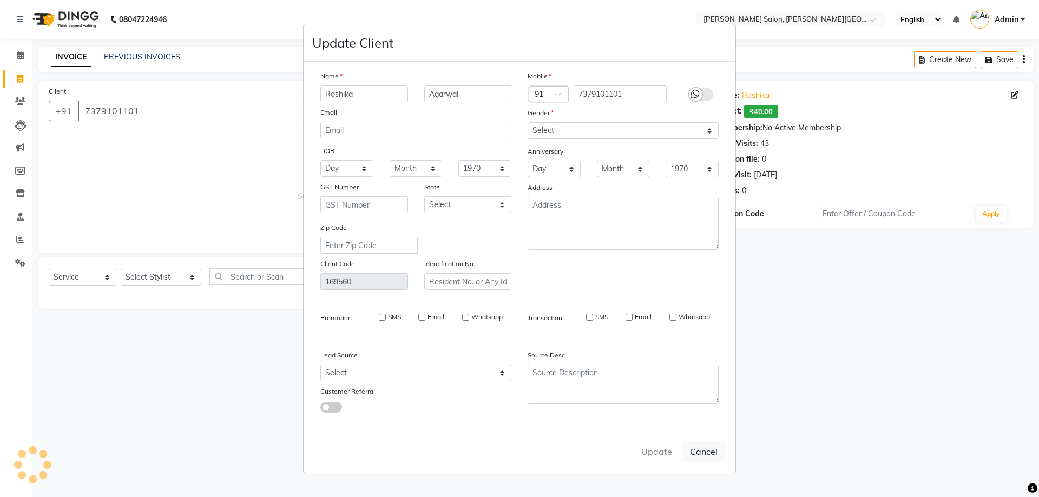
select select
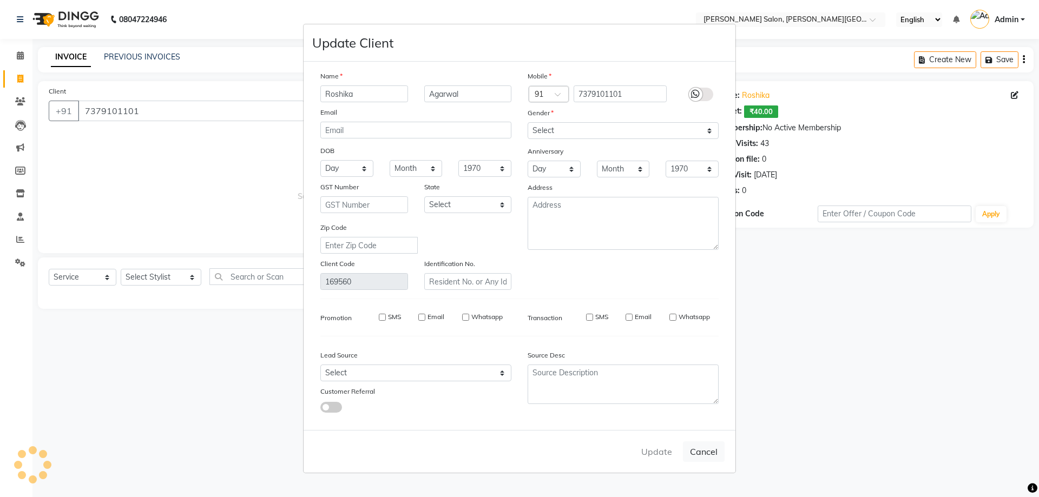
select select
checkbox input "false"
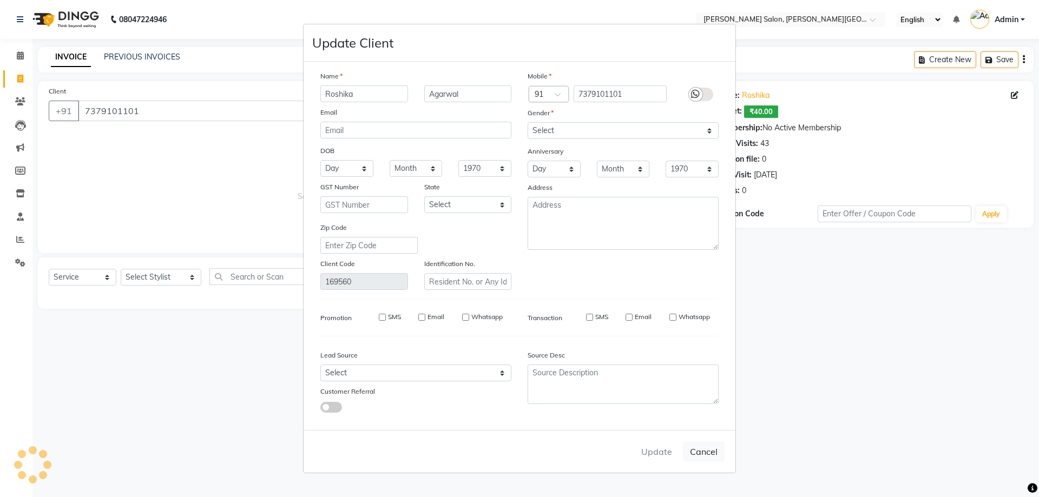
checkbox input "false"
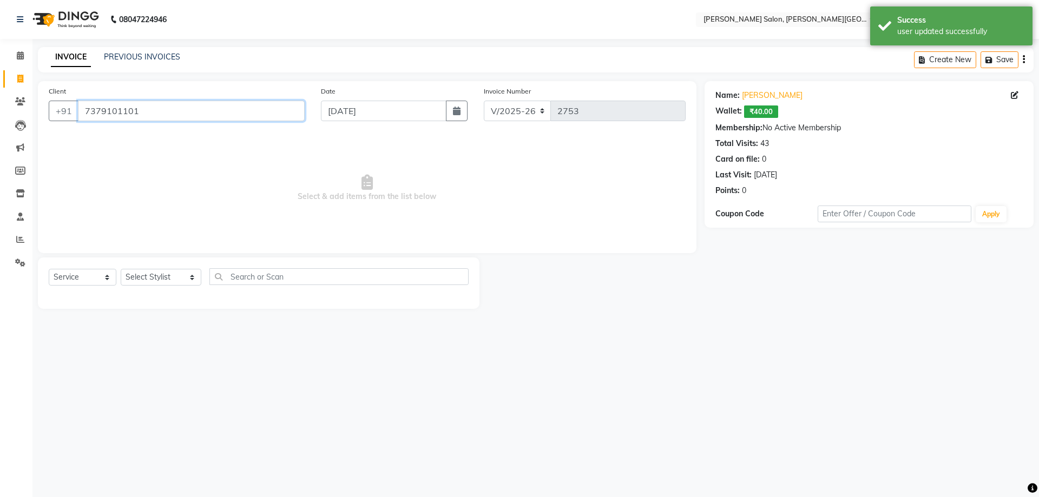
drag, startPoint x: 154, startPoint y: 111, endPoint x: 0, endPoint y: 102, distance: 153.9
click at [0, 110] on app-home "08047224946 Select Location × [PERSON_NAME] Salon, [PERSON_NAME] Road English E…" at bounding box center [519, 162] width 1039 height 325
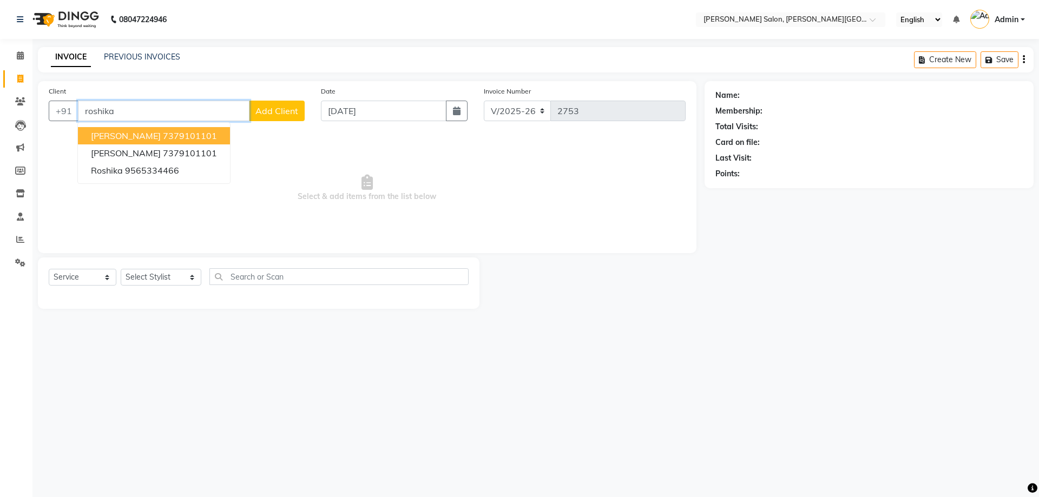
click at [205, 143] on button "[PERSON_NAME] 7379101101" at bounding box center [154, 135] width 152 height 17
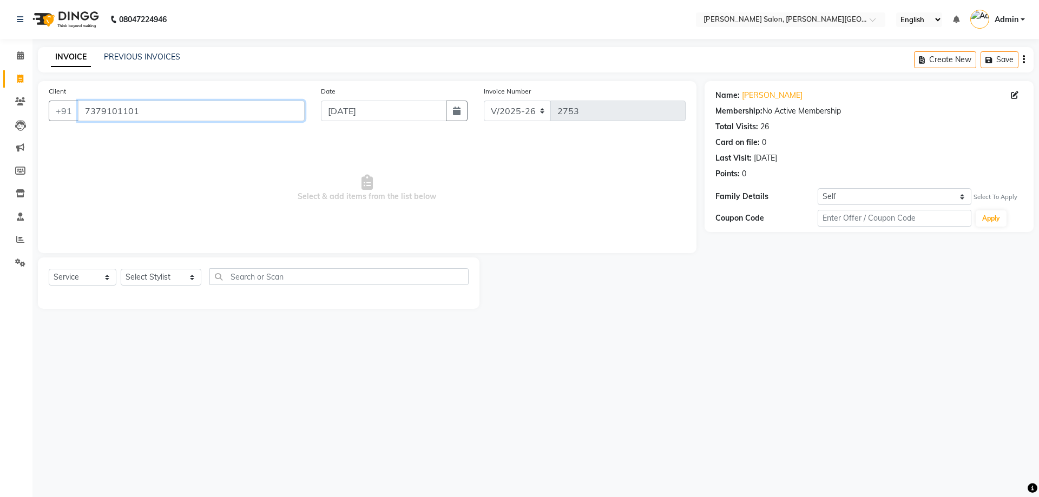
drag, startPoint x: 169, startPoint y: 107, endPoint x: 0, endPoint y: 127, distance: 169.9
click at [0, 125] on app-home "08047224946 Select Location × [PERSON_NAME] Salon, [PERSON_NAME] Road English E…" at bounding box center [519, 162] width 1039 height 325
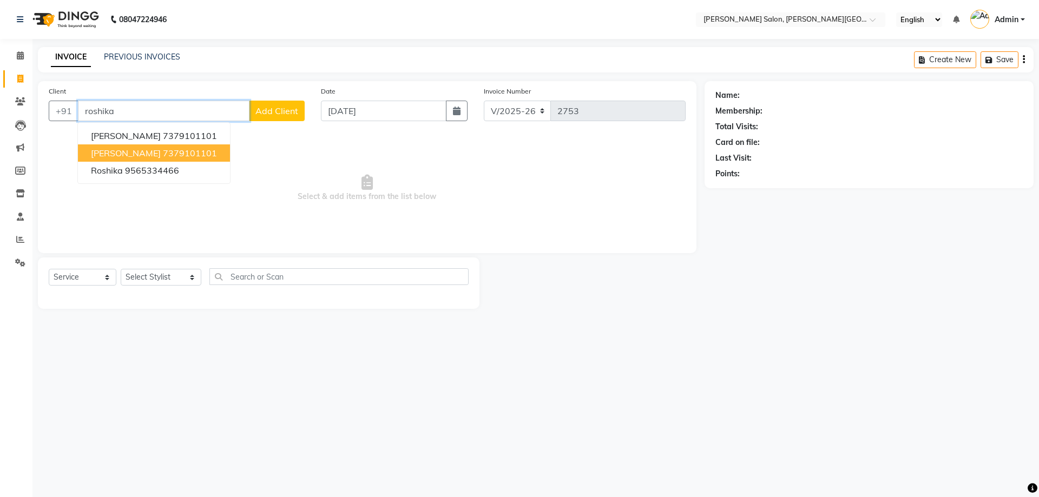
click at [137, 154] on span "[PERSON_NAME]" at bounding box center [126, 153] width 70 height 11
type input "7379101101"
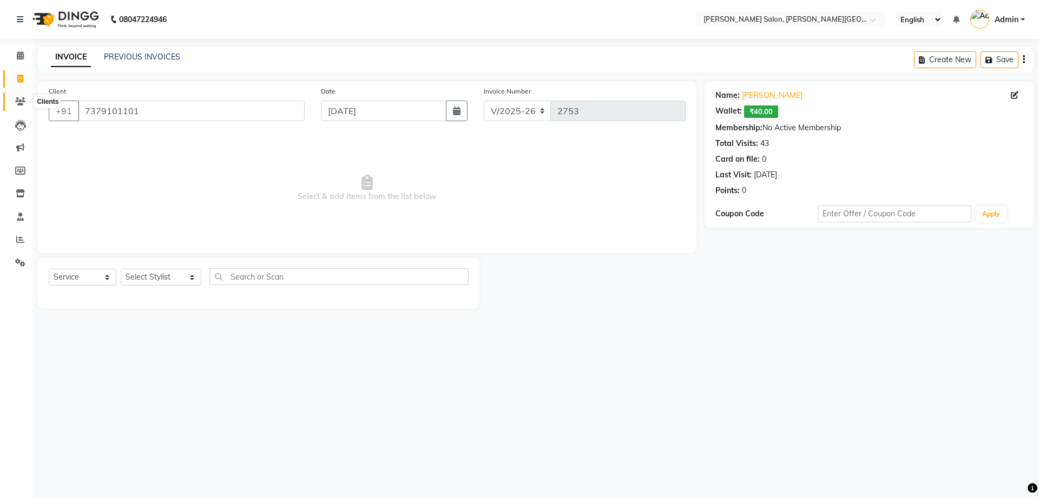
click at [18, 98] on icon at bounding box center [20, 101] width 10 height 8
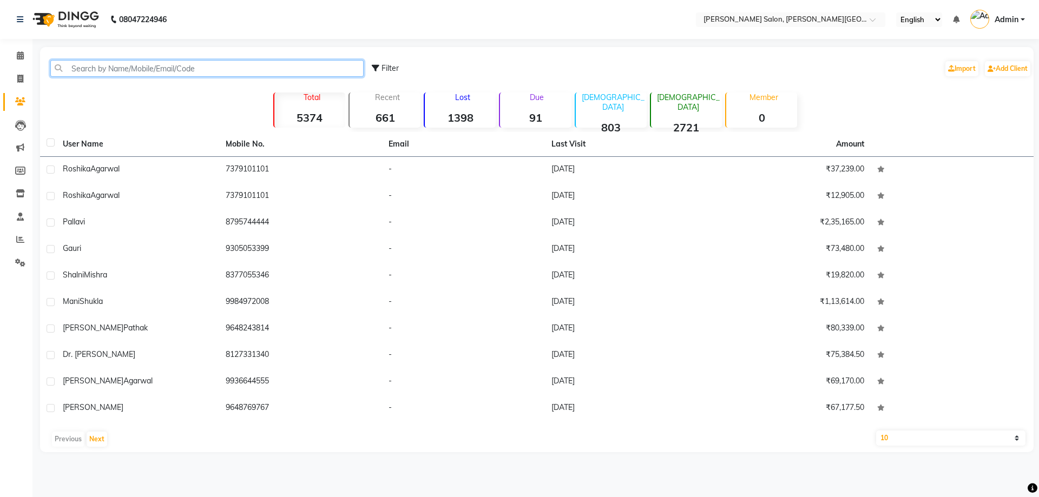
click at [124, 73] on input "text" at bounding box center [206, 68] width 313 height 17
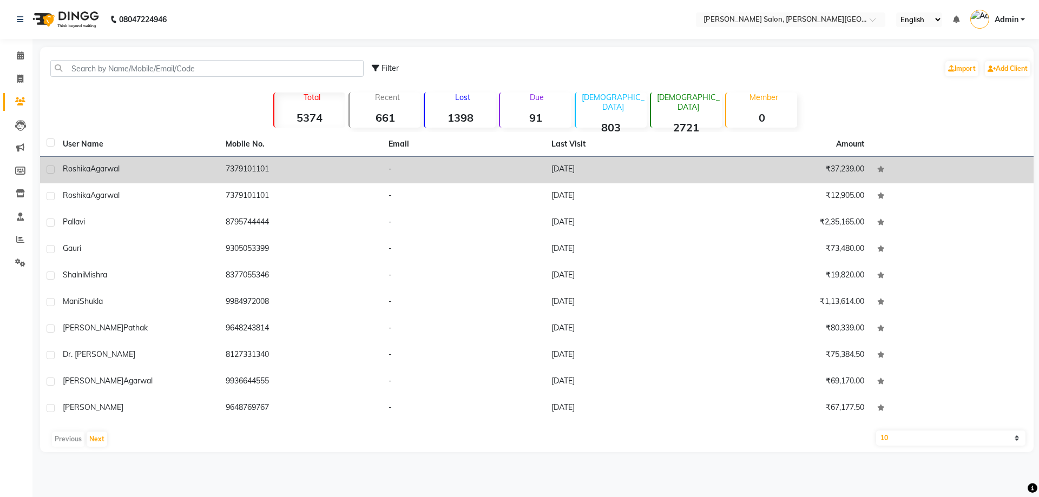
click at [51, 168] on label at bounding box center [51, 170] width 8 height 8
click at [51, 168] on input "checkbox" at bounding box center [50, 170] width 7 height 7
checkbox input "true"
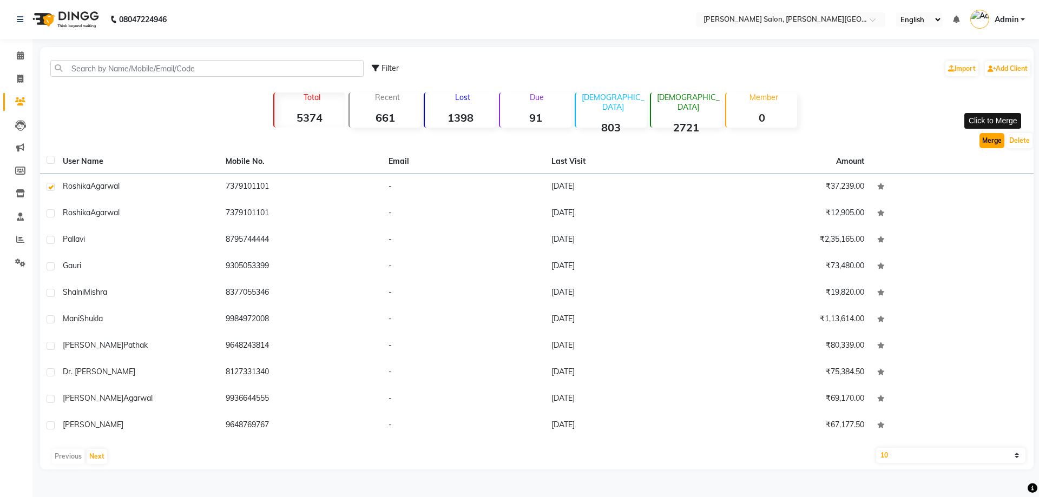
click at [990, 142] on button "Merge" at bounding box center [991, 140] width 25 height 15
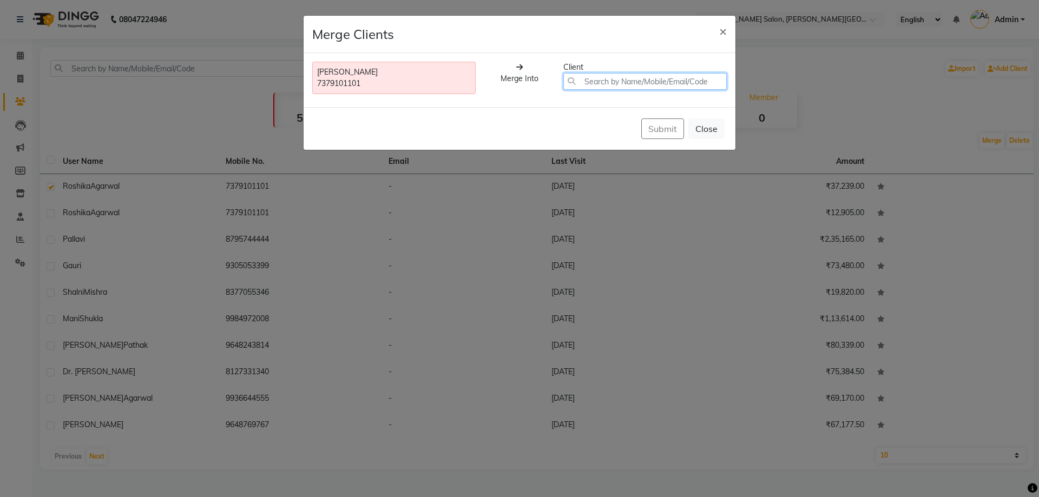
click at [664, 82] on input "text" at bounding box center [644, 81] width 163 height 17
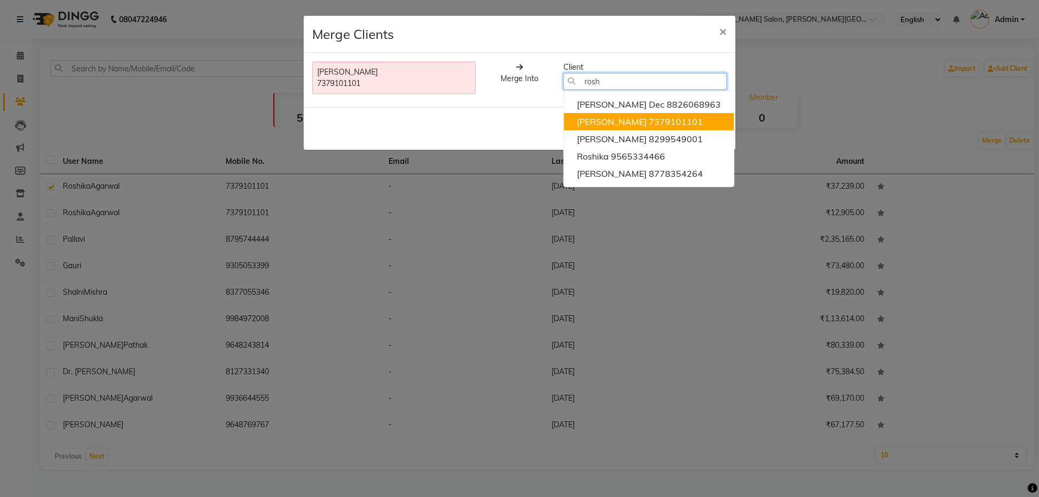
click at [663, 123] on ngb-highlight "7379101101" at bounding box center [676, 121] width 54 height 11
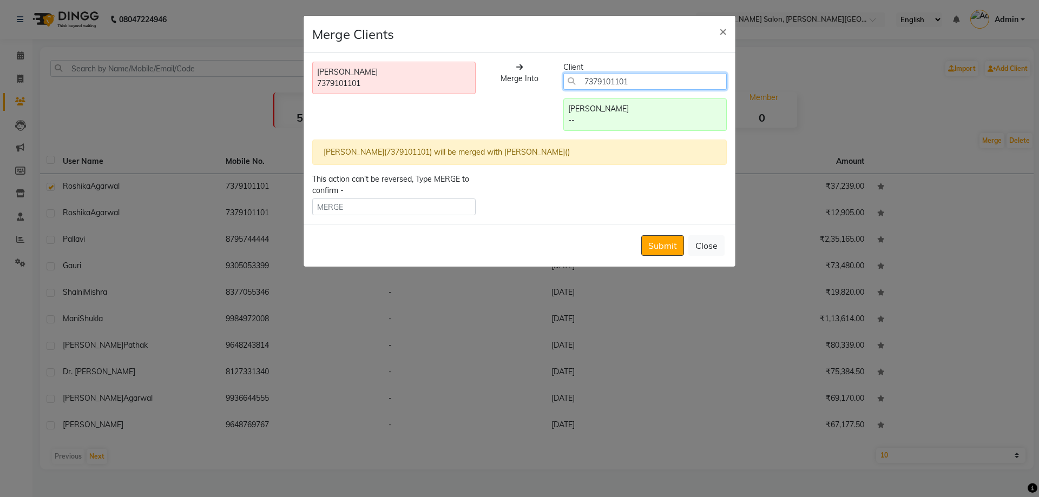
type input "7379101101"
click at [393, 206] on input "text" at bounding box center [393, 207] width 163 height 17
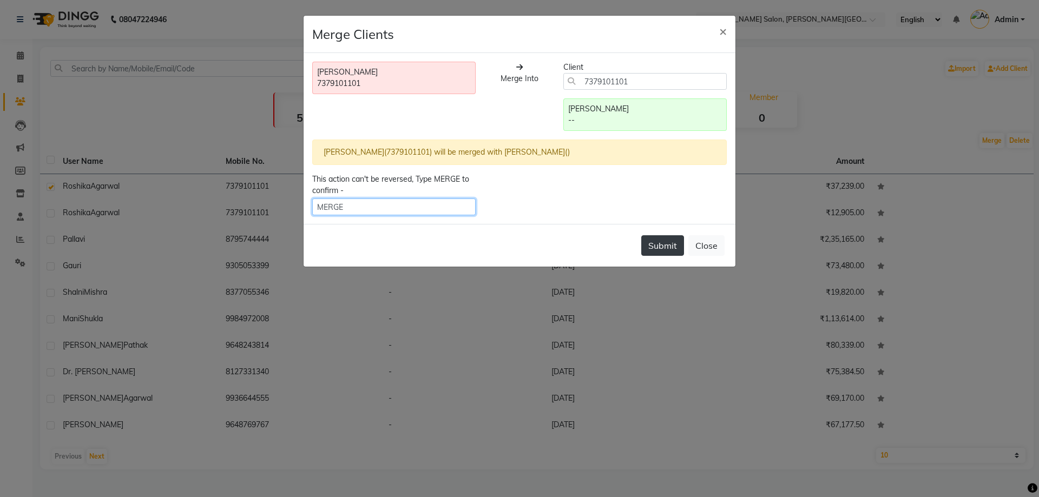
type input "MERGE"
click at [650, 243] on button "Submit" at bounding box center [662, 245] width 43 height 21
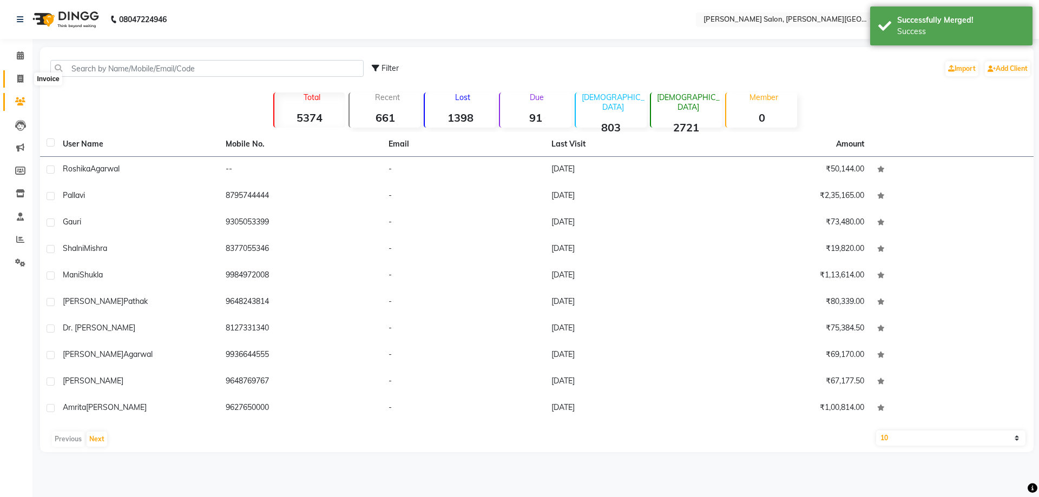
click at [17, 79] on icon at bounding box center [20, 79] width 6 height 8
select select "service"
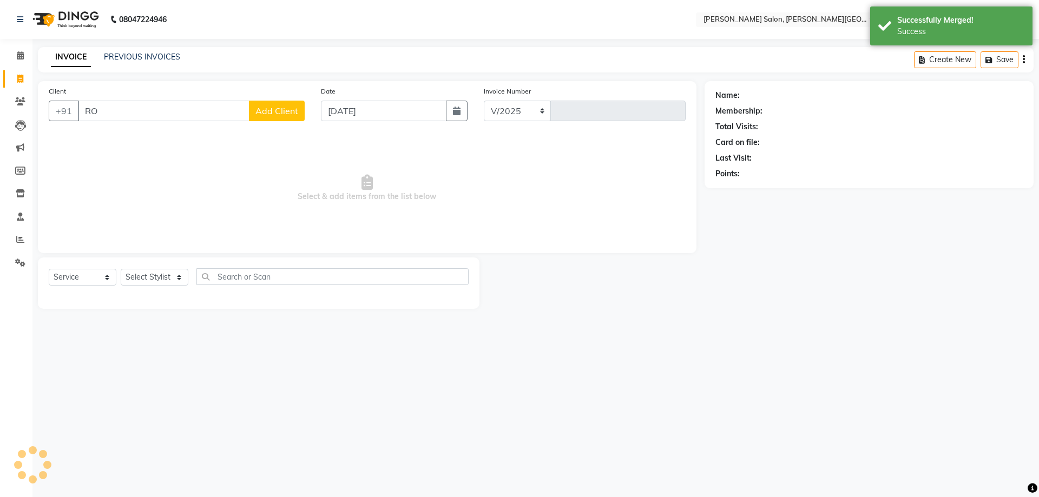
type input "ROS"
select select "4122"
type input "2753"
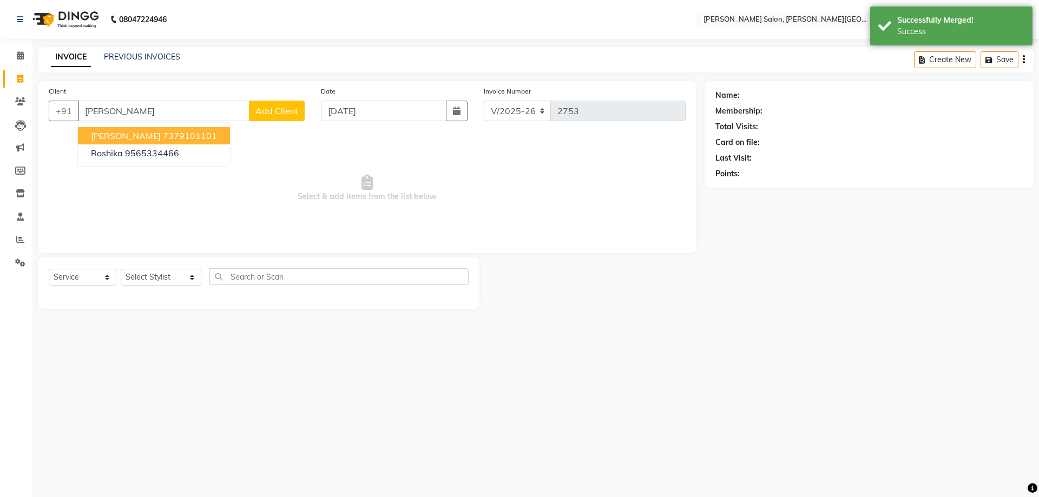
click at [174, 133] on ngb-highlight "7379101101" at bounding box center [190, 135] width 54 height 11
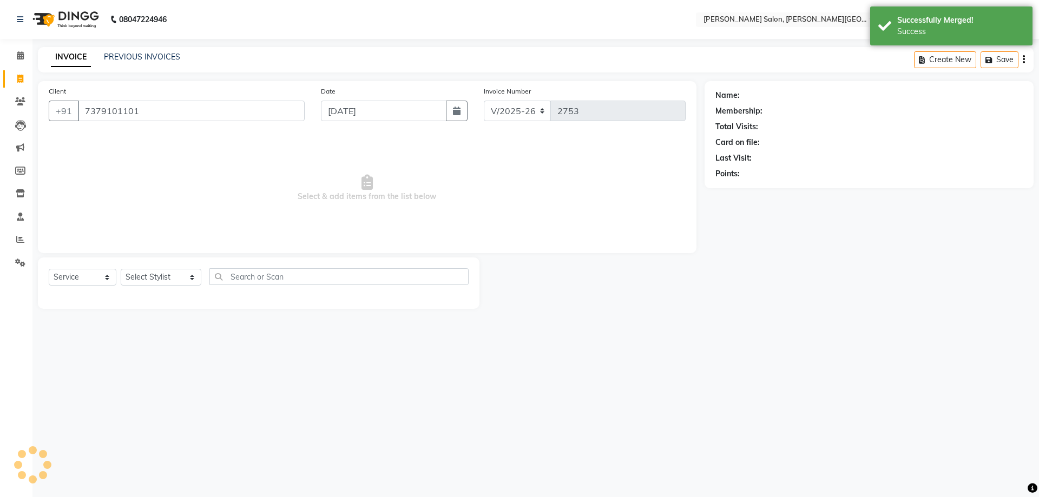
type input "7379101101"
drag, startPoint x: 800, startPoint y: 157, endPoint x: 752, endPoint y: 157, distance: 47.6
click at [752, 157] on div "Last Visit: [DATE]" at bounding box center [868, 158] width 307 height 11
click at [873, 129] on div "Total Visits: 69" at bounding box center [868, 126] width 307 height 11
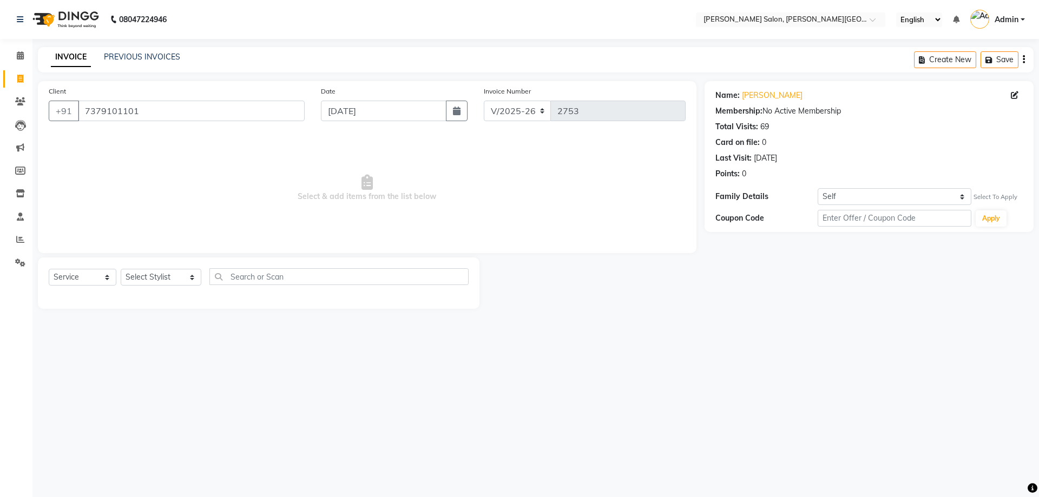
drag, startPoint x: 818, startPoint y: 94, endPoint x: 695, endPoint y: 106, distance: 124.4
click at [695, 106] on div "Client [PHONE_NUMBER] Date [DATE] Invoice Number V/2025 V/[PHONE_NUMBER] Select…" at bounding box center [536, 195] width 1012 height 228
click at [867, 143] on div "Card on file: 0" at bounding box center [868, 142] width 307 height 11
drag, startPoint x: 737, startPoint y: 97, endPoint x: 820, endPoint y: 153, distance: 100.1
click at [820, 153] on div "Name: [PERSON_NAME] Membership: No Active Membership Total Visits: 69 Card on f…" at bounding box center [868, 132] width 307 height 94
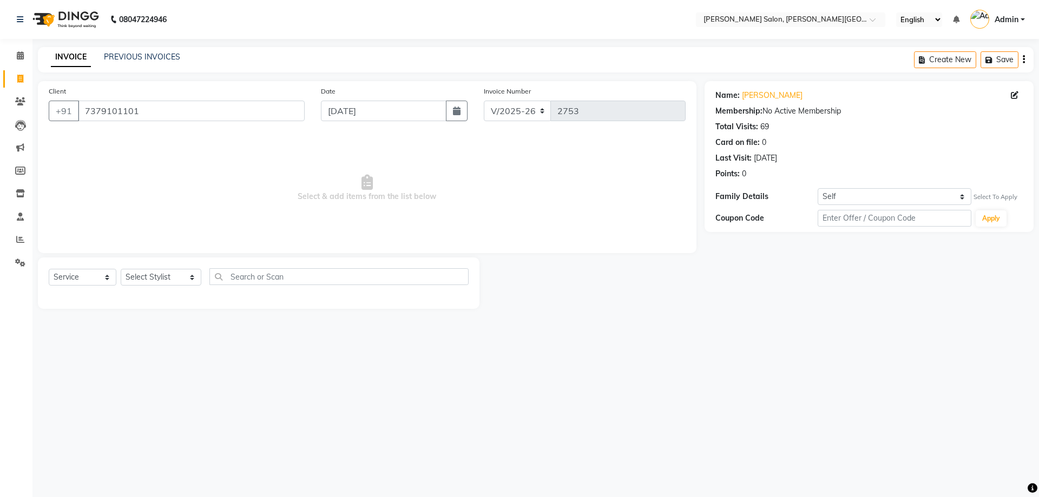
click at [820, 143] on div "Card on file: 0" at bounding box center [868, 142] width 307 height 11
drag, startPoint x: 741, startPoint y: 163, endPoint x: 746, endPoint y: 100, distance: 64.1
click at [731, 76] on main "INVOICE PREVIOUS INVOICES Create New Save Client [PHONE_NUMBER] Date [DATE] Inv…" at bounding box center [535, 186] width 1006 height 278
click at [777, 162] on div "[DATE]" at bounding box center [765, 158] width 23 height 11
drag, startPoint x: 758, startPoint y: 166, endPoint x: 729, endPoint y: 170, distance: 29.5
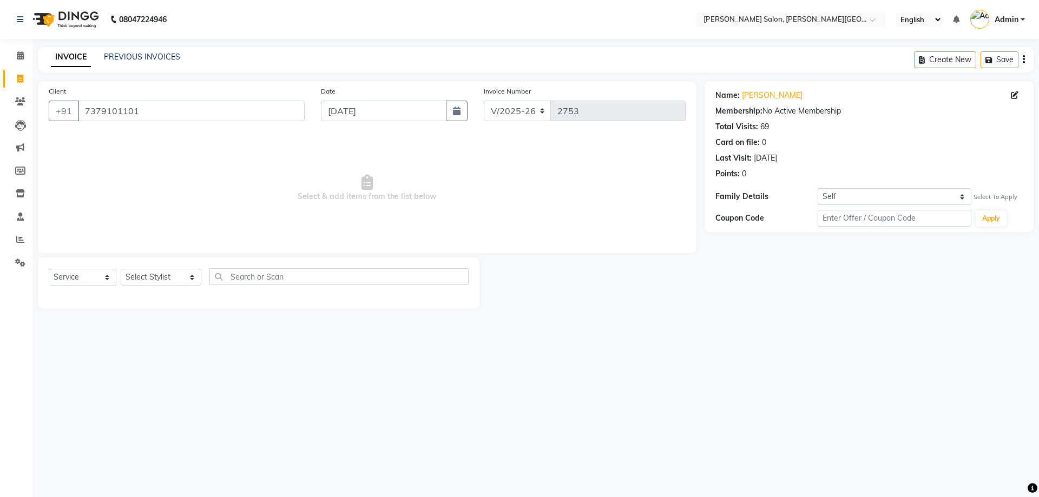
click at [729, 170] on div "Name: [PERSON_NAME] Membership: No Active Membership Total Visits: 69 Card on f…" at bounding box center [868, 132] width 307 height 94
drag, startPoint x: 756, startPoint y: 156, endPoint x: 827, endPoint y: 140, distance: 73.2
click at [777, 153] on div "[DATE]" at bounding box center [765, 158] width 23 height 11
click at [834, 138] on div "Card on file: 0" at bounding box center [868, 142] width 307 height 11
drag, startPoint x: 194, startPoint y: 110, endPoint x: 239, endPoint y: 179, distance: 81.9
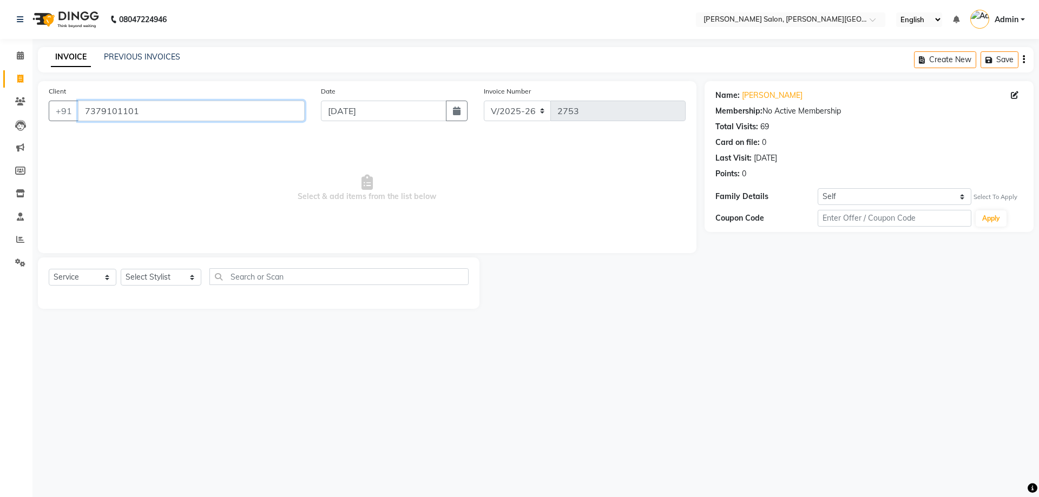
click at [0, 125] on app-home "08047224946 Select Location × [PERSON_NAME] Salon, [PERSON_NAME] Road English E…" at bounding box center [519, 162] width 1039 height 325
click at [216, 159] on span "Select & add items from the list below" at bounding box center [367, 188] width 637 height 108
click at [160, 283] on select "Select Stylist [PERSON_NAME] [PERSON_NAME] [PERSON_NAME] [PERSON_NAME] [PERSON_…" at bounding box center [161, 277] width 81 height 17
click at [160, 282] on select "Select Stylist [PERSON_NAME] [PERSON_NAME] [PERSON_NAME] [PERSON_NAME] [PERSON_…" at bounding box center [161, 277] width 81 height 17
click at [169, 284] on select "Select Stylist [PERSON_NAME] [PERSON_NAME] [PERSON_NAME] [PERSON_NAME] [PERSON_…" at bounding box center [161, 277] width 81 height 17
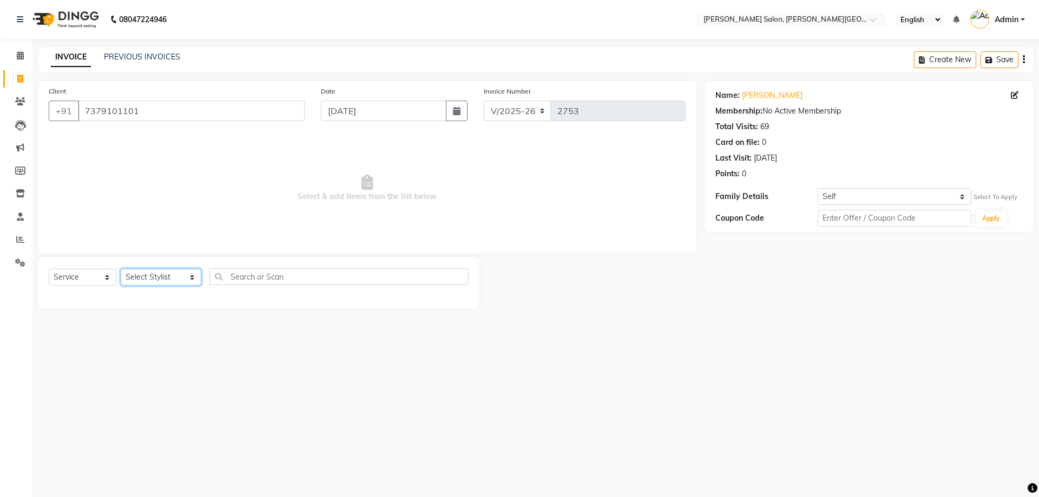
select select "27366"
click at [121, 269] on select "Select Stylist [PERSON_NAME] [PERSON_NAME] [PERSON_NAME] [PERSON_NAME] [PERSON_…" at bounding box center [161, 277] width 81 height 17
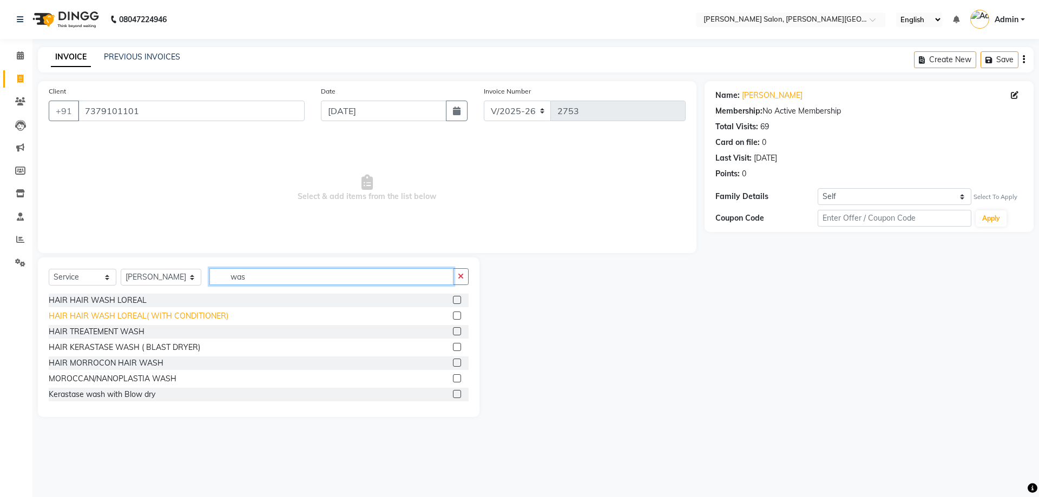
type input "was"
click at [203, 320] on div "HAIR HAIR WASH LOREAL( WITH CONDITIONER)" at bounding box center [139, 316] width 180 height 11
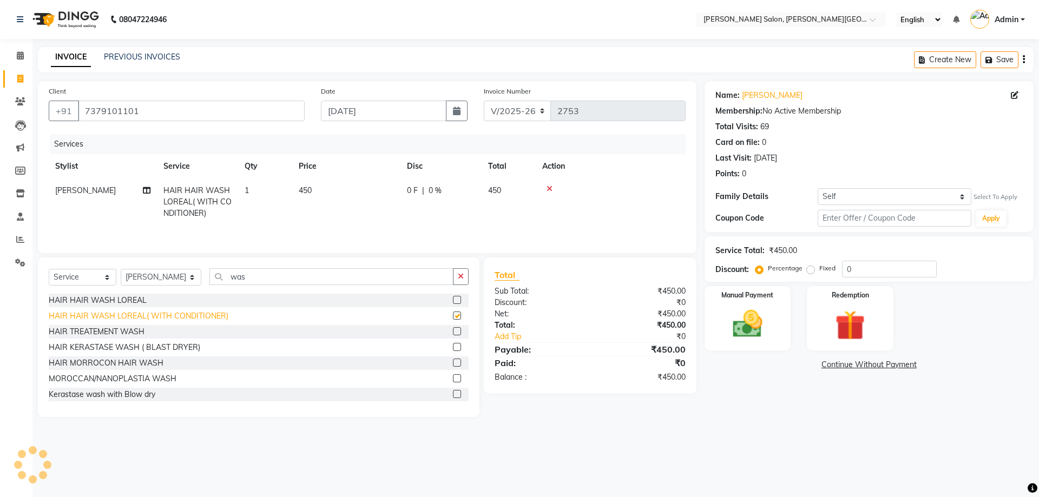
checkbox input "false"
click at [170, 278] on select "Select Stylist [PERSON_NAME] [PERSON_NAME] [PERSON_NAME] [PERSON_NAME] [PERSON_…" at bounding box center [161, 277] width 81 height 17
select select "59121"
click at [121, 269] on select "Select Stylist [PERSON_NAME] [PERSON_NAME] [PERSON_NAME] [PERSON_NAME] [PERSON_…" at bounding box center [161, 277] width 81 height 17
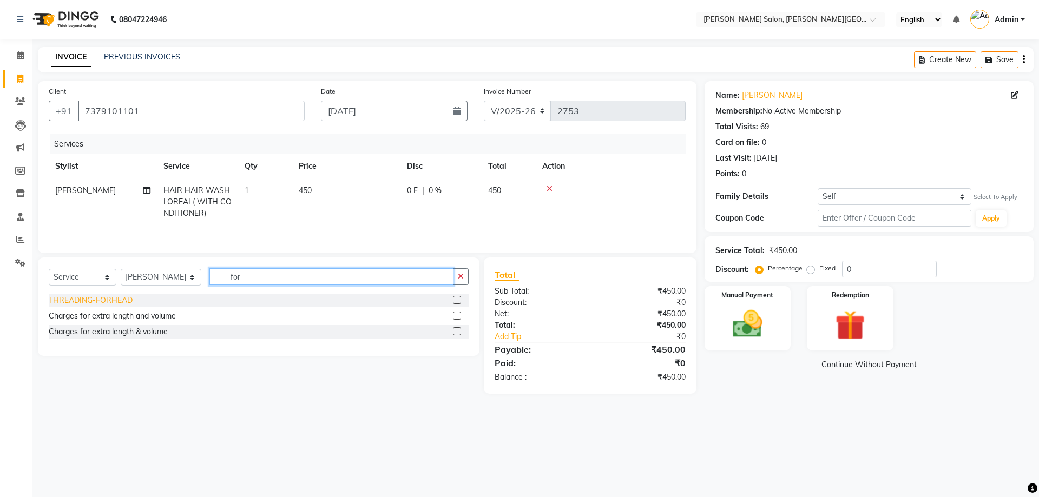
type input "for"
click at [93, 298] on div "THREADING-FORHEAD" at bounding box center [91, 300] width 84 height 11
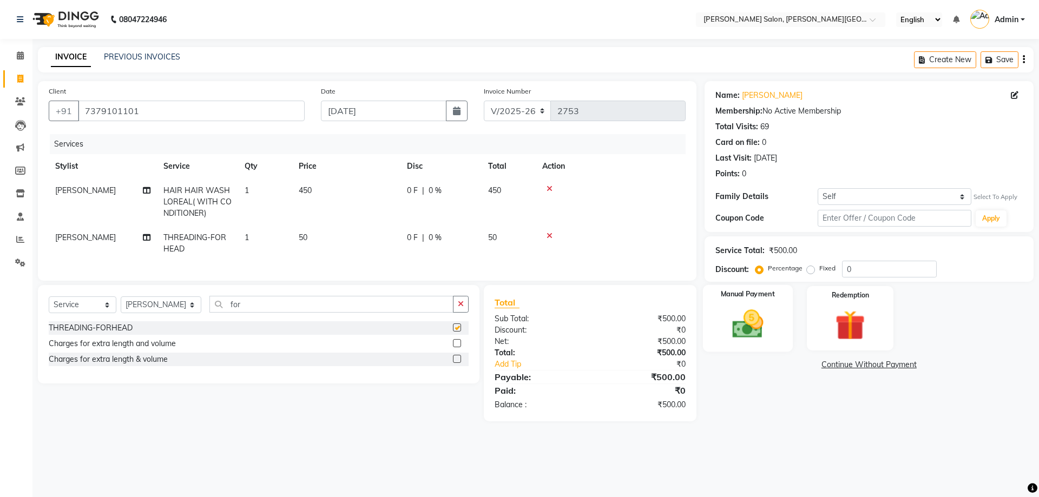
checkbox input "false"
drag, startPoint x: 882, startPoint y: 272, endPoint x: 760, endPoint y: 284, distance: 123.4
click at [772, 282] on div "Name: [PERSON_NAME] Membership: No Active Membership Total Visits: 69 Card on f…" at bounding box center [872, 251] width 337 height 340
type input "20"
click at [757, 304] on div "Manual Payment" at bounding box center [747, 318] width 90 height 67
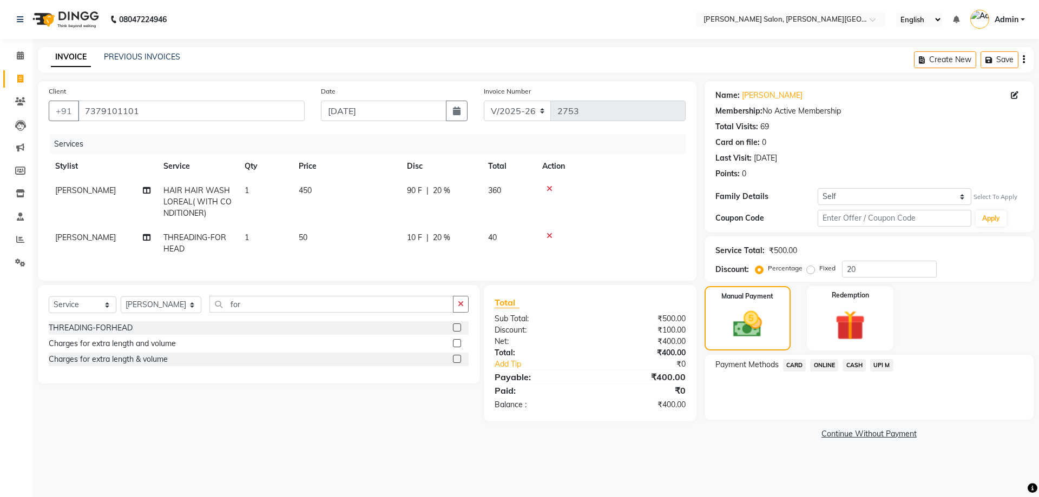
click at [862, 361] on span "CASH" at bounding box center [853, 365] width 23 height 12
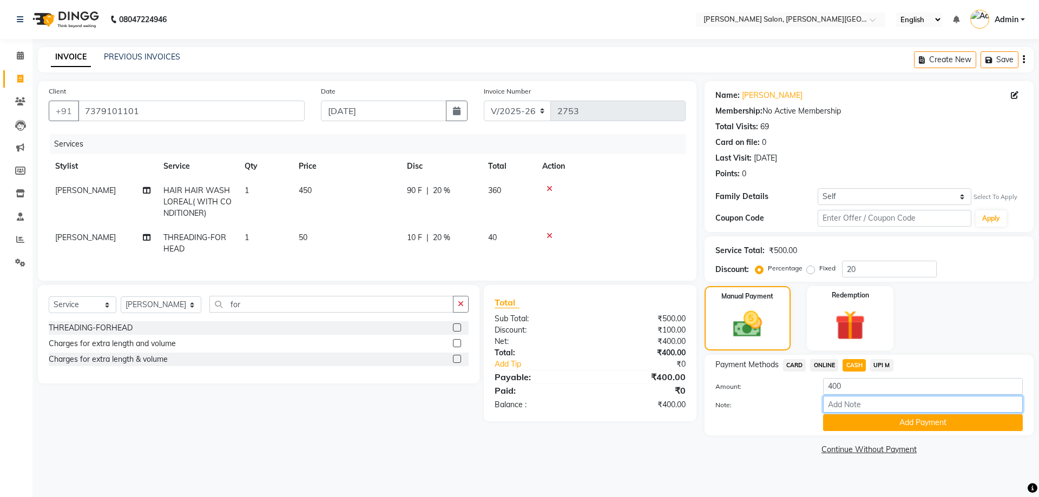
click at [896, 411] on input "Note:" at bounding box center [923, 404] width 200 height 17
click at [888, 419] on button "Add Payment" at bounding box center [923, 422] width 200 height 17
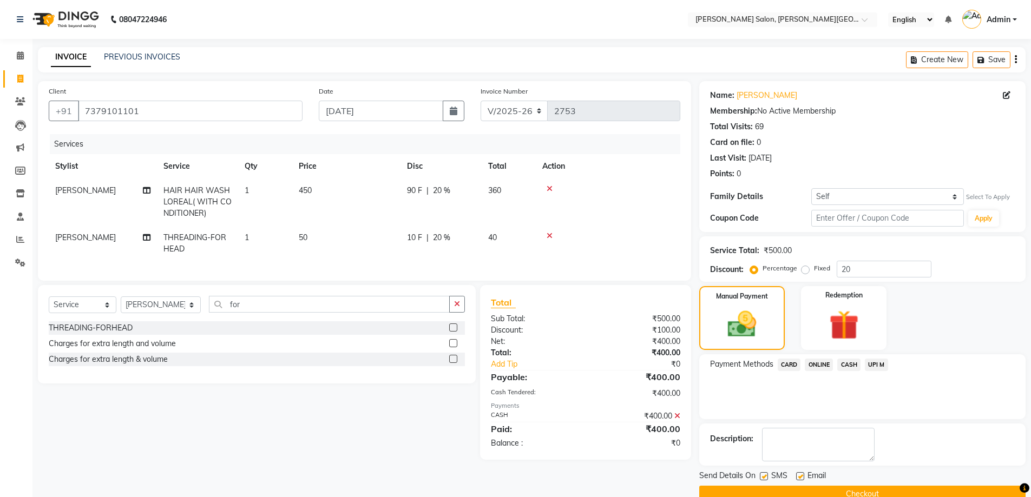
scroll to position [22, 0]
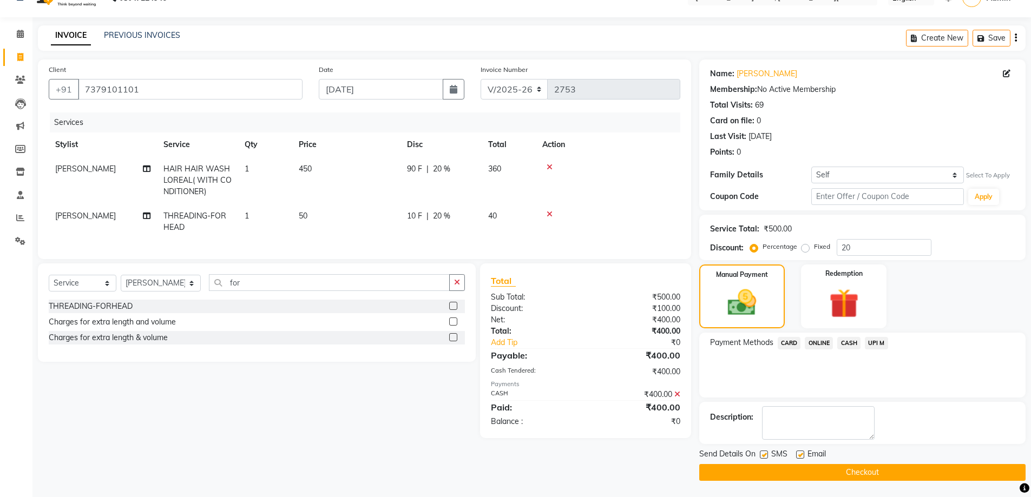
click at [879, 467] on button "Checkout" at bounding box center [862, 472] width 326 height 17
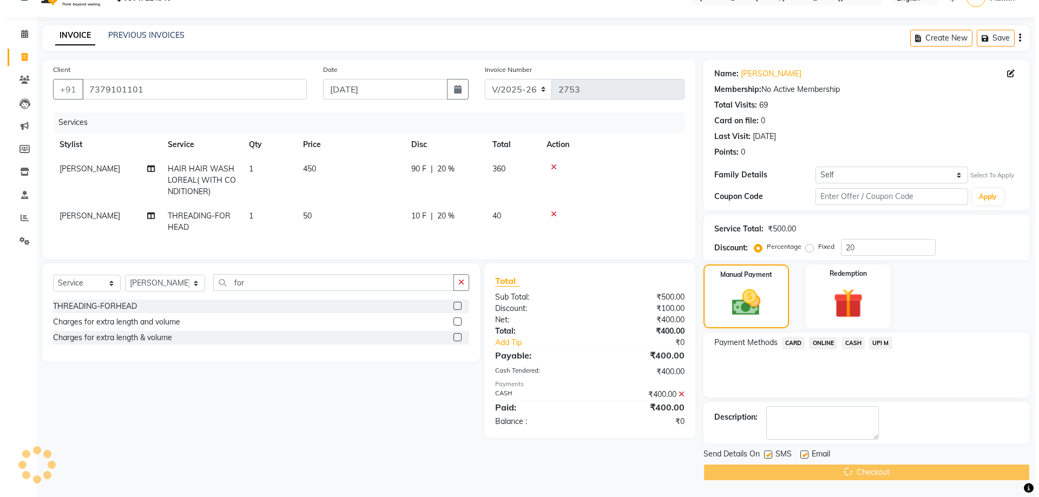
scroll to position [0, 0]
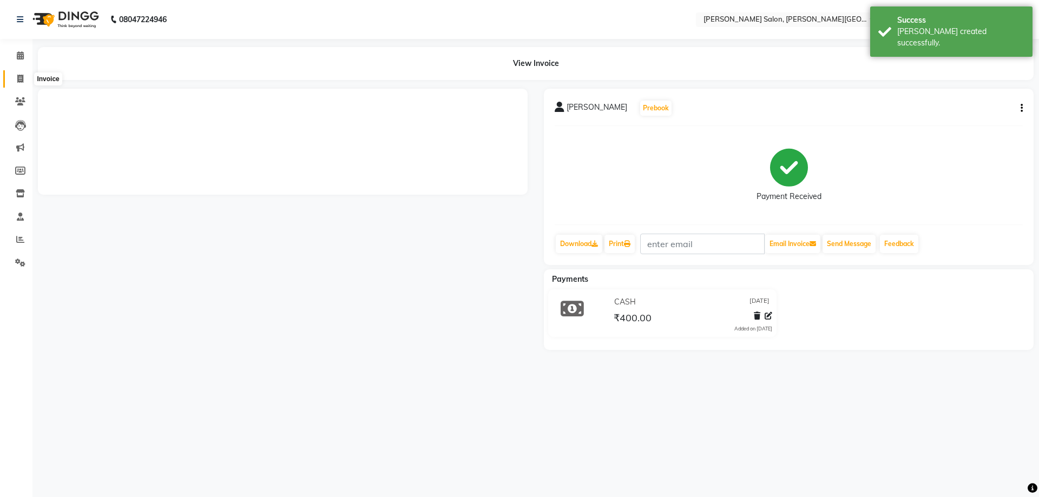
click at [13, 80] on span at bounding box center [20, 79] width 19 height 12
select select "service"
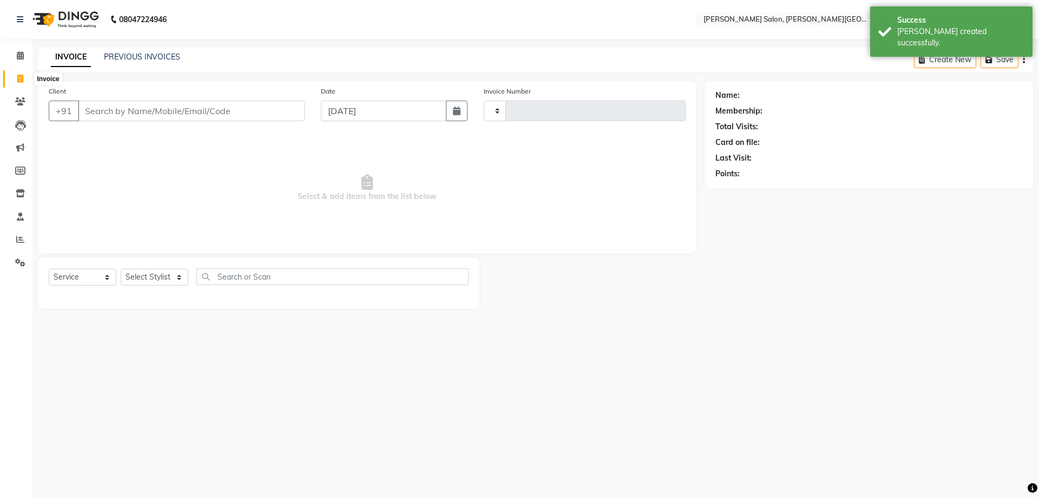
type input "2754"
select select "4122"
click at [162, 53] on link "PREVIOUS INVOICES" at bounding box center [142, 57] width 76 height 10
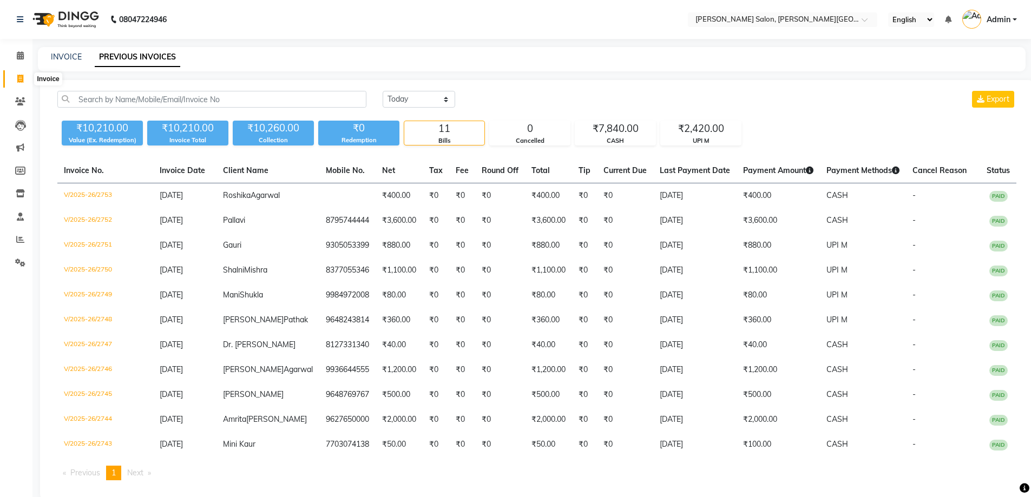
click at [18, 82] on icon at bounding box center [20, 79] width 6 height 8
select select "service"
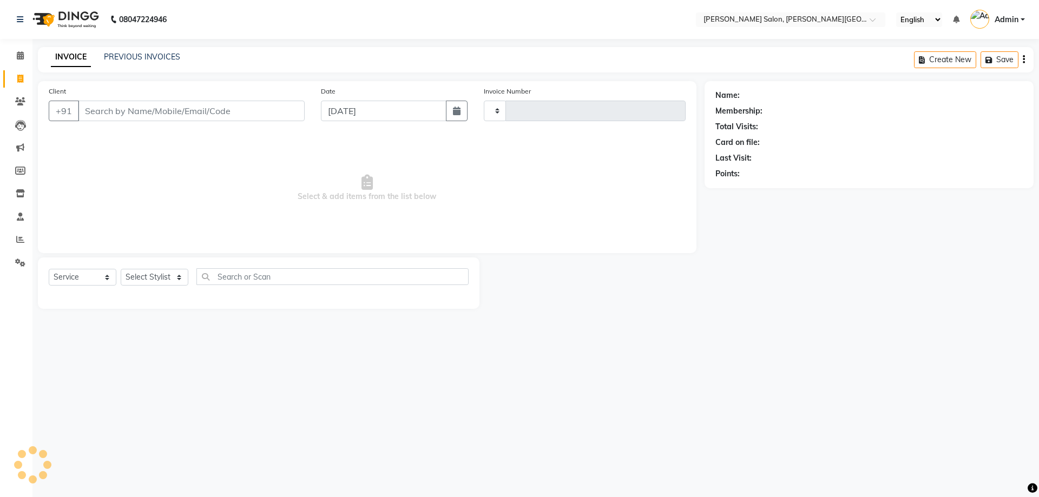
type input "2754"
select select "4122"
paste input "9198407688"
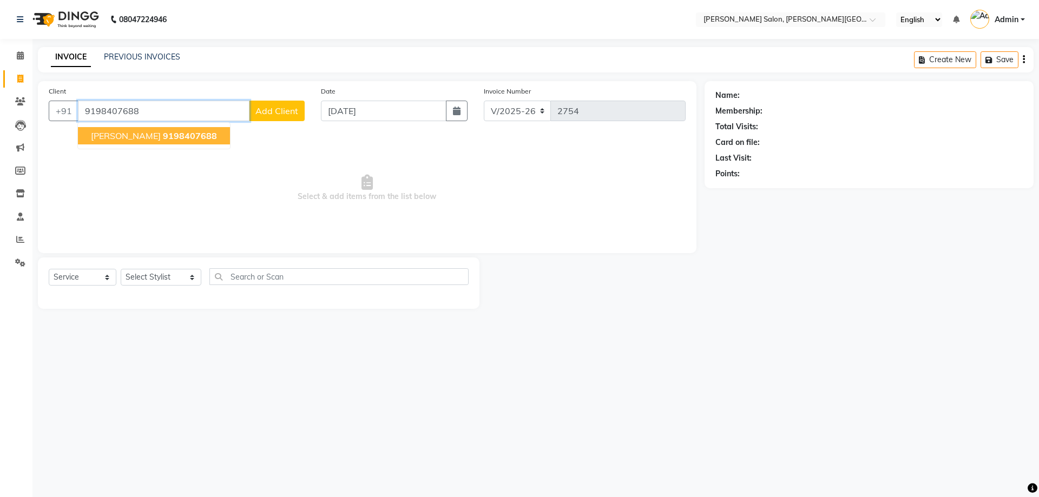
click at [156, 138] on span "[PERSON_NAME]" at bounding box center [126, 135] width 70 height 11
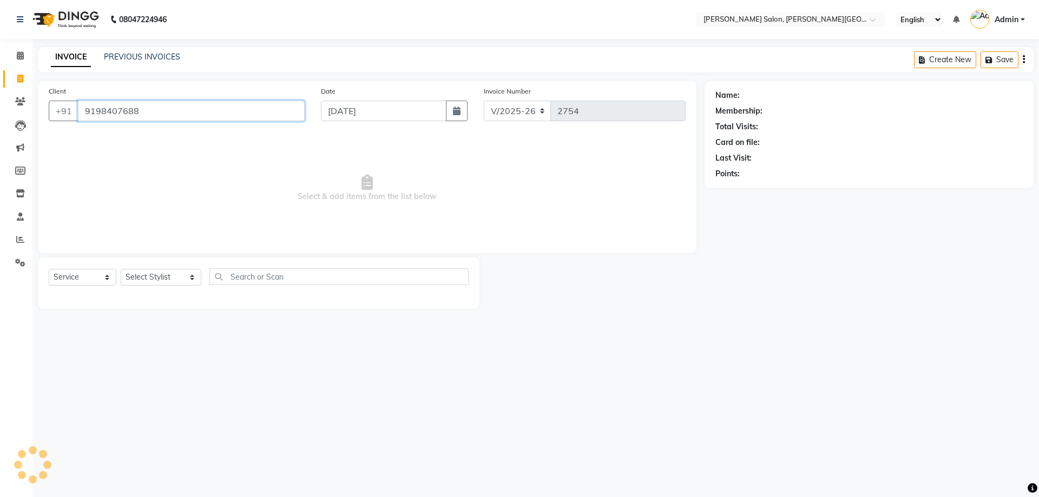
type input "9198407688"
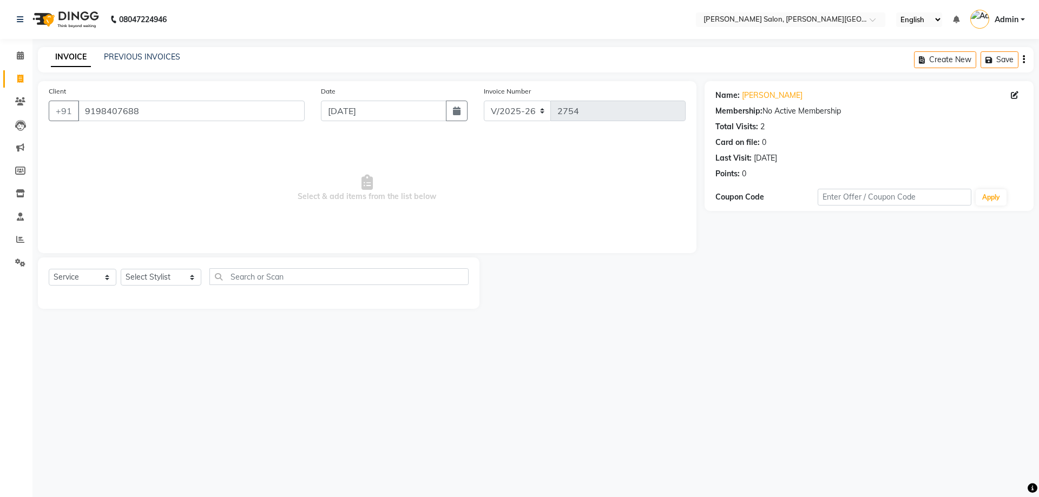
click at [146, 266] on div "Select Service Product Membership Package Voucher Prepaid Gift Card Select Styl…" at bounding box center [258, 282] width 441 height 51
click at [146, 270] on select "Select Stylist [PERSON_NAME] [PERSON_NAME] [PERSON_NAME] [PERSON_NAME] [PERSON_…" at bounding box center [161, 277] width 81 height 17
select select "24178"
click at [121, 269] on select "Select Stylist [PERSON_NAME] [PERSON_NAME] [PERSON_NAME] [PERSON_NAME] [PERSON_…" at bounding box center [161, 277] width 81 height 17
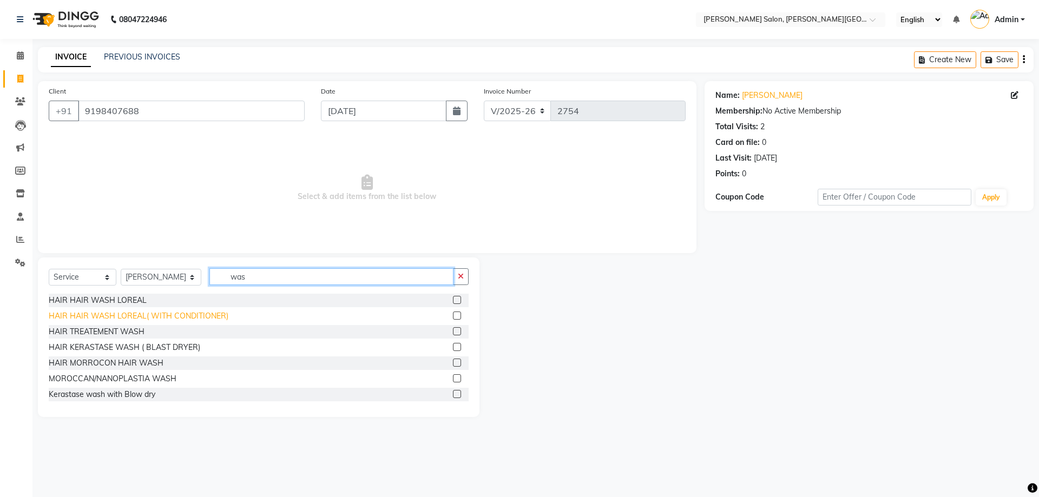
type input "was"
click at [176, 321] on div "HAIR HAIR WASH LOREAL( WITH CONDITIONER)" at bounding box center [139, 316] width 180 height 11
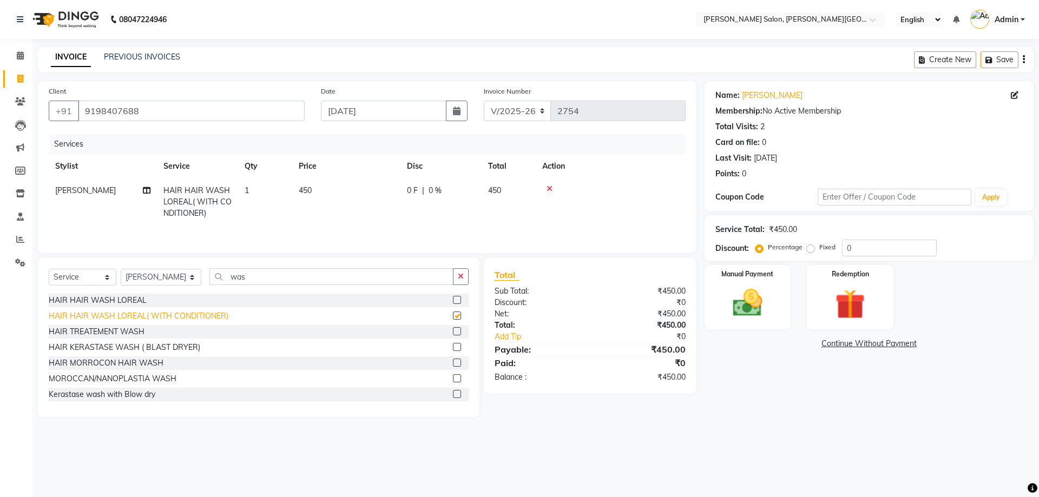
checkbox input "false"
click at [749, 272] on div "Name: [PERSON_NAME] Membership: No Active Membership Total Visits: 2 Card on fi…" at bounding box center [872, 249] width 337 height 336
click at [763, 299] on img at bounding box center [747, 303] width 50 height 36
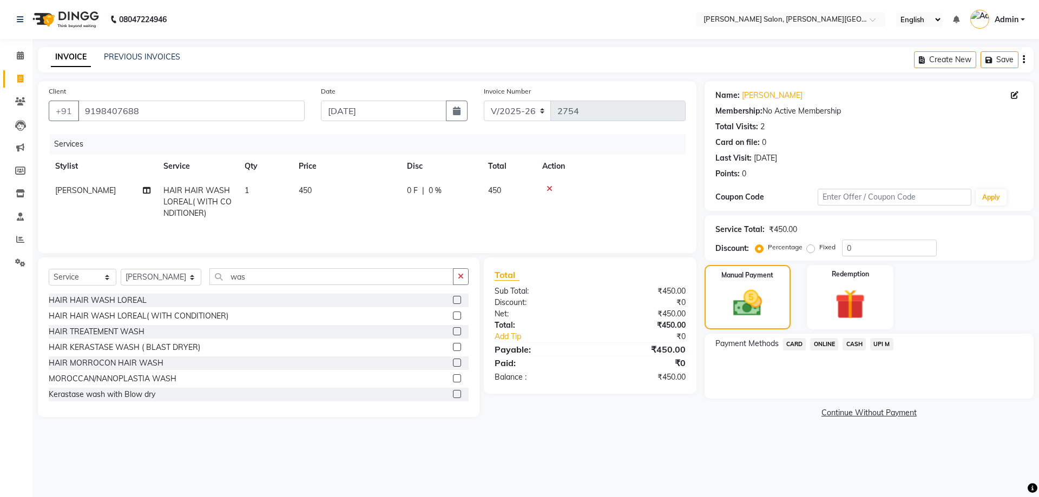
click at [884, 342] on span "UPI M" at bounding box center [881, 344] width 23 height 12
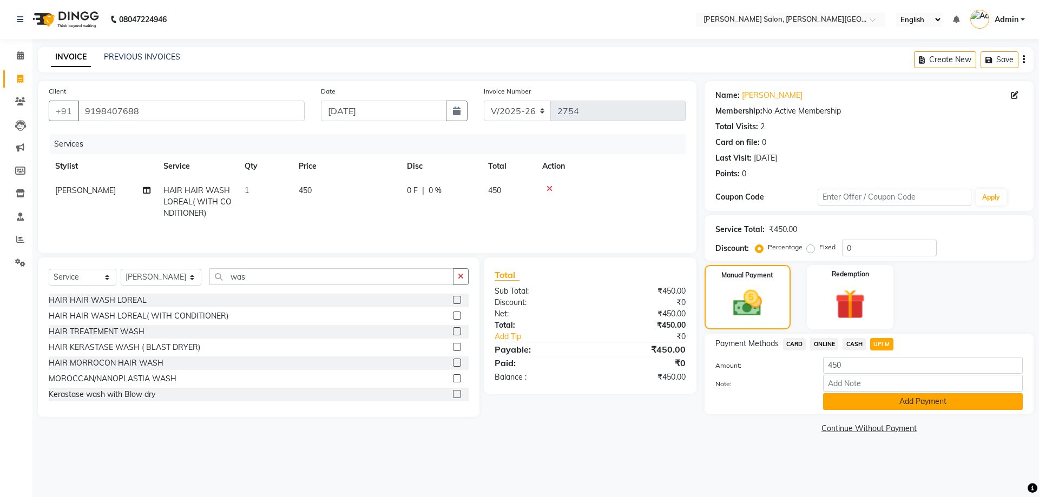
click at [904, 403] on button "Add Payment" at bounding box center [923, 401] width 200 height 17
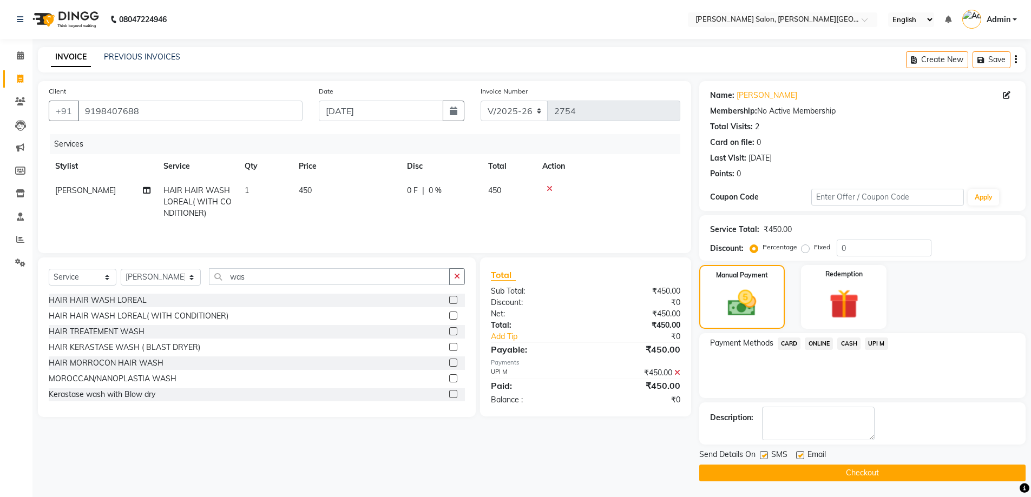
click at [860, 474] on button "Checkout" at bounding box center [862, 473] width 326 height 17
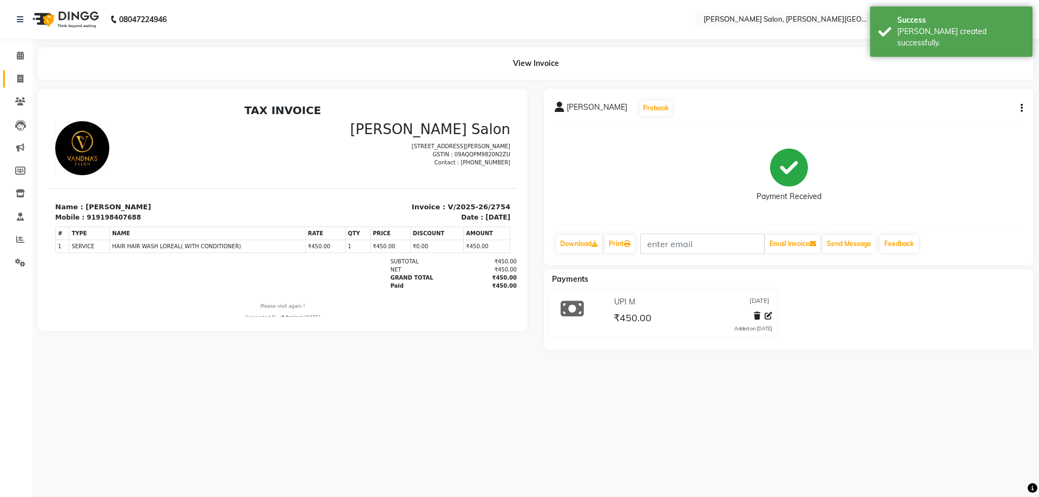
click at [10, 72] on link "Invoice" at bounding box center [16, 79] width 26 height 18
select select "service"
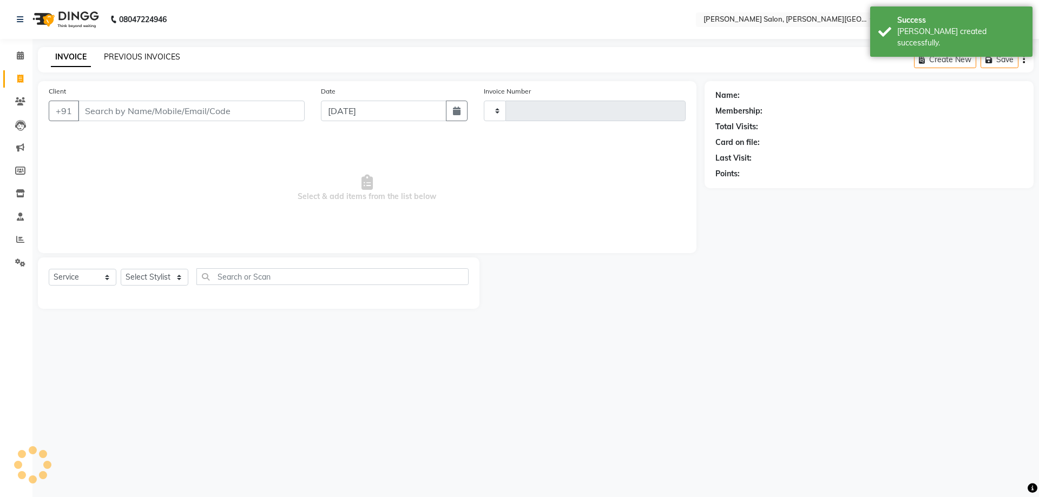
click at [126, 54] on link "PREVIOUS INVOICES" at bounding box center [142, 57] width 76 height 10
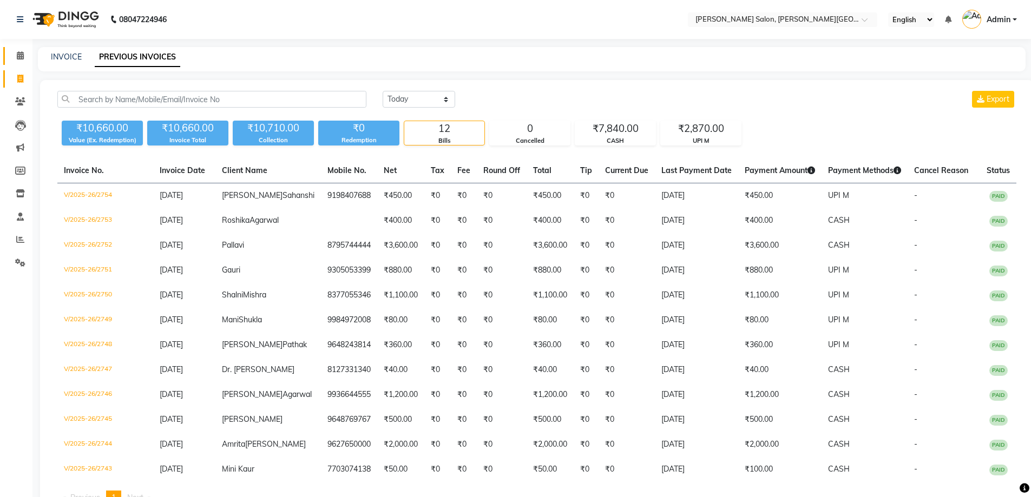
click at [11, 58] on span at bounding box center [20, 56] width 19 height 12
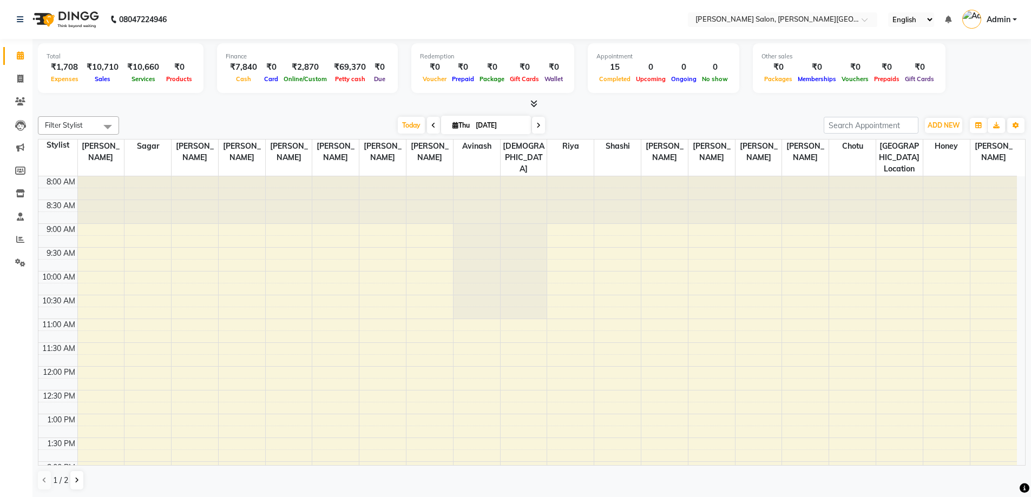
click at [422, 477] on div "1 / 2" at bounding box center [531, 480] width 987 height 21
click at [19, 81] on icon at bounding box center [20, 79] width 6 height 8
select select "service"
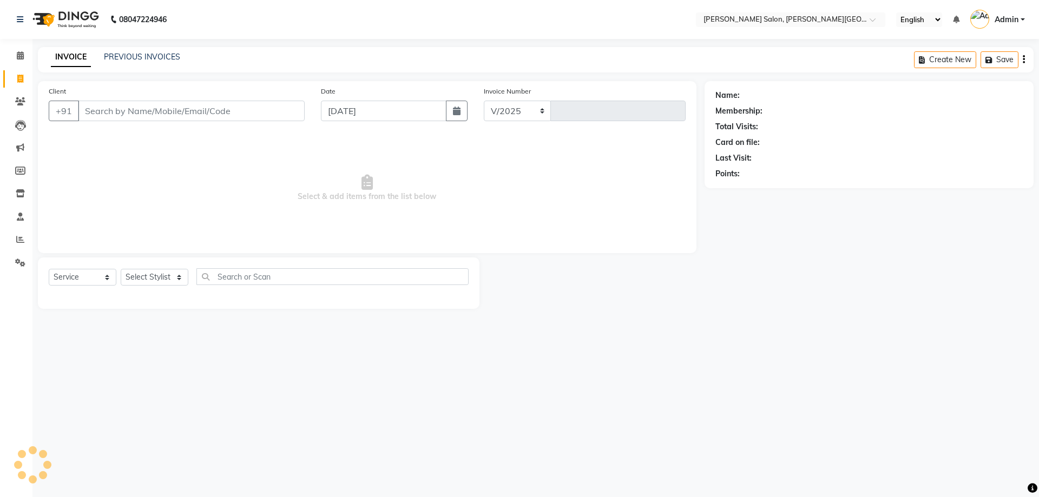
select select "4122"
type input "2755"
click at [12, 64] on link "Calendar" at bounding box center [16, 56] width 26 height 18
